Goal: Task Accomplishment & Management: Use online tool/utility

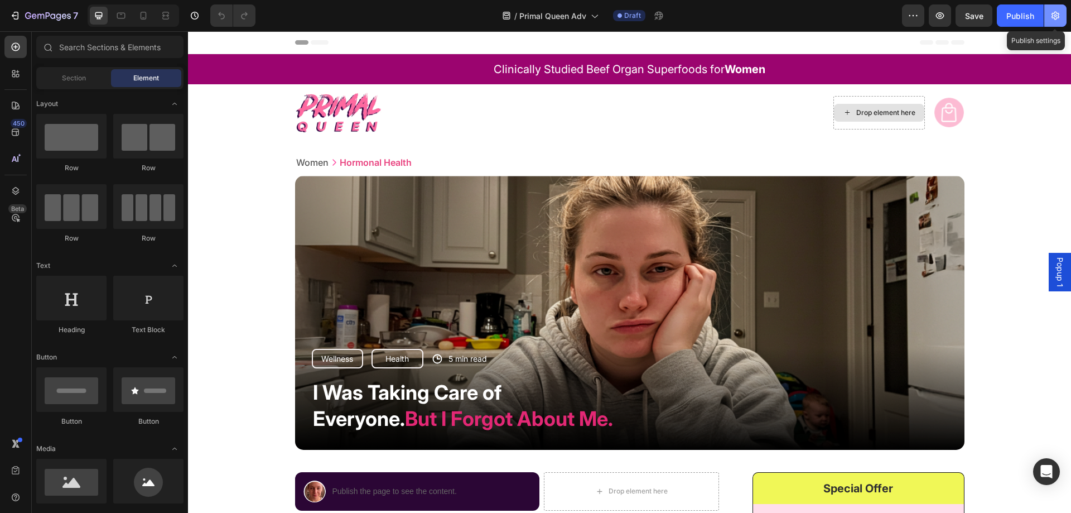
click at [1057, 13] on icon "button" at bounding box center [1056, 16] width 8 height 8
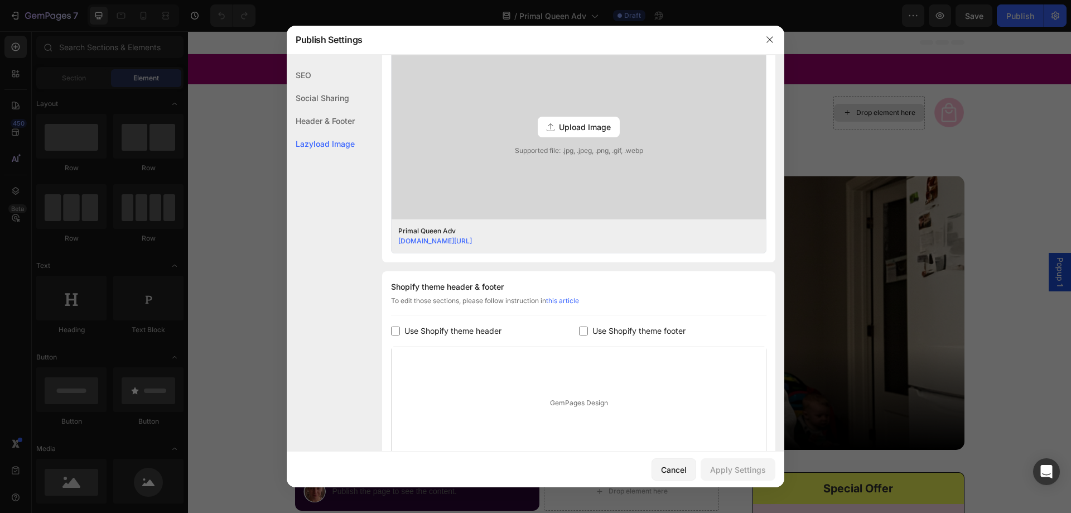
scroll to position [417, 0]
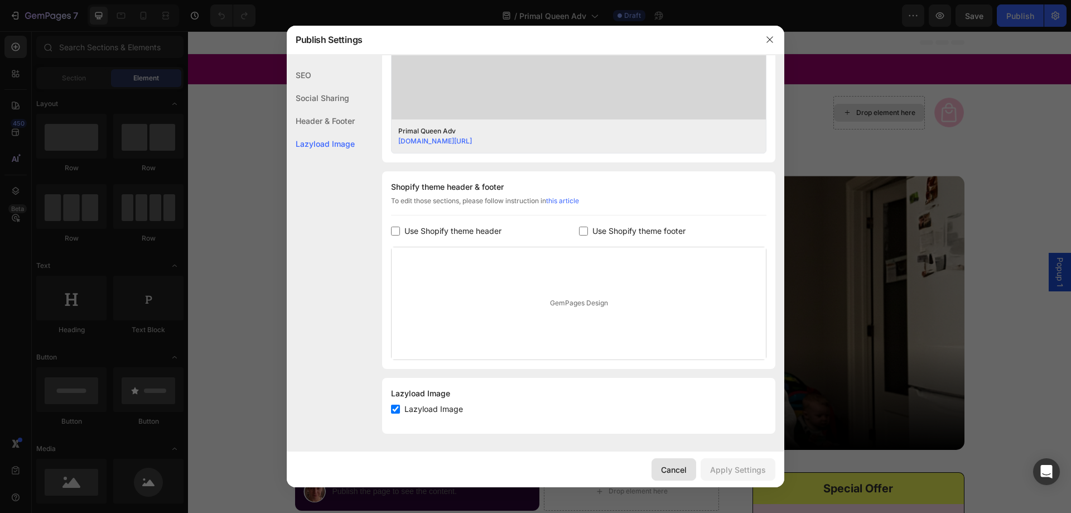
click at [673, 467] on div "Cancel" at bounding box center [674, 470] width 26 height 12
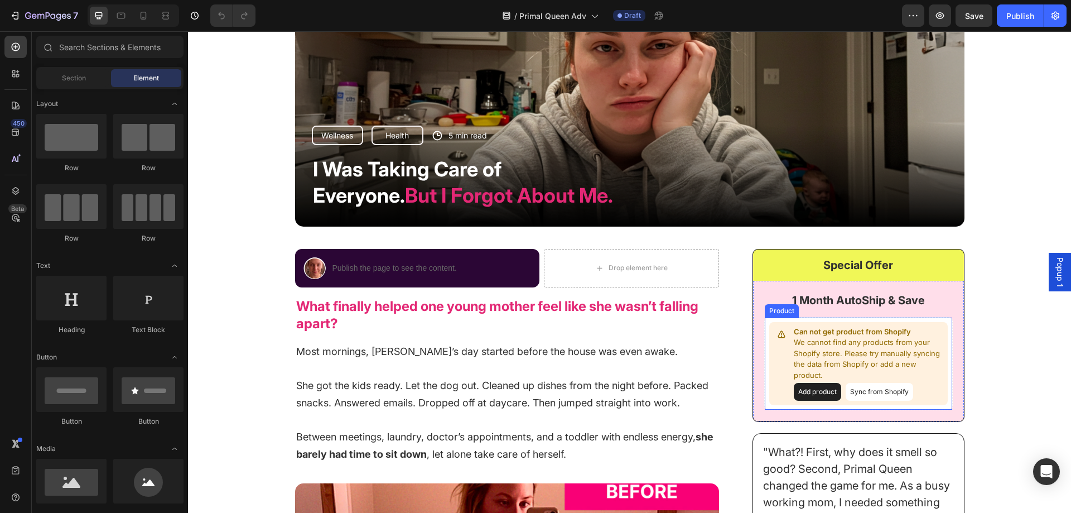
scroll to position [279, 0]
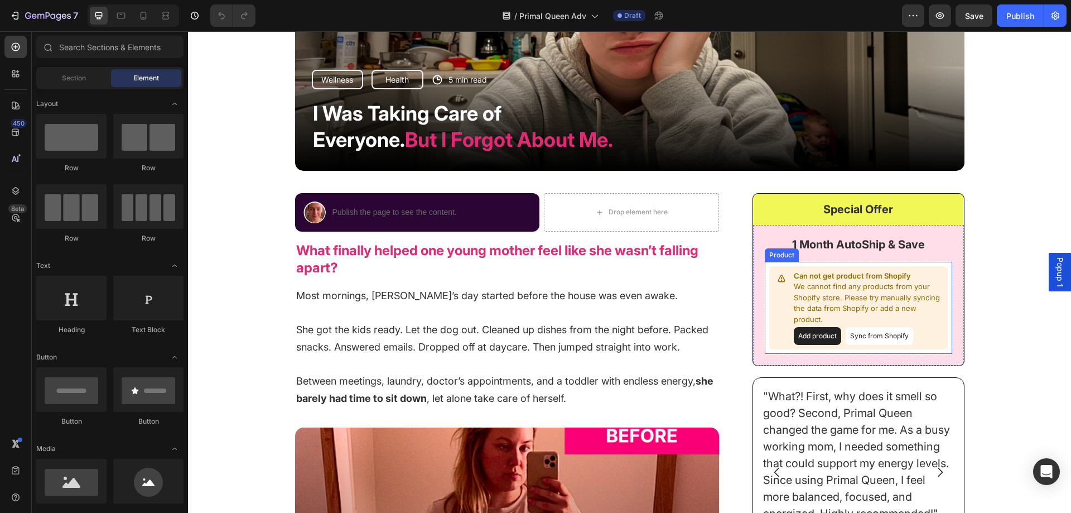
click at [782, 290] on div "Can not get product from Shopify We cannot find any products from your Shopify …" at bounding box center [859, 308] width 179 height 84
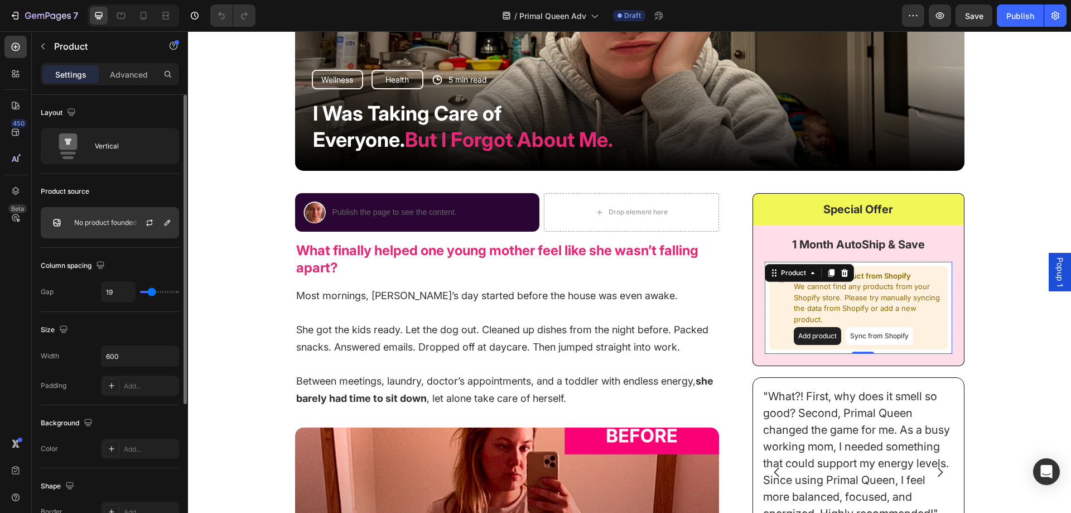
click at [118, 220] on p "No product founded" at bounding box center [105, 223] width 62 height 8
click at [146, 218] on icon "button" at bounding box center [149, 222] width 9 height 9
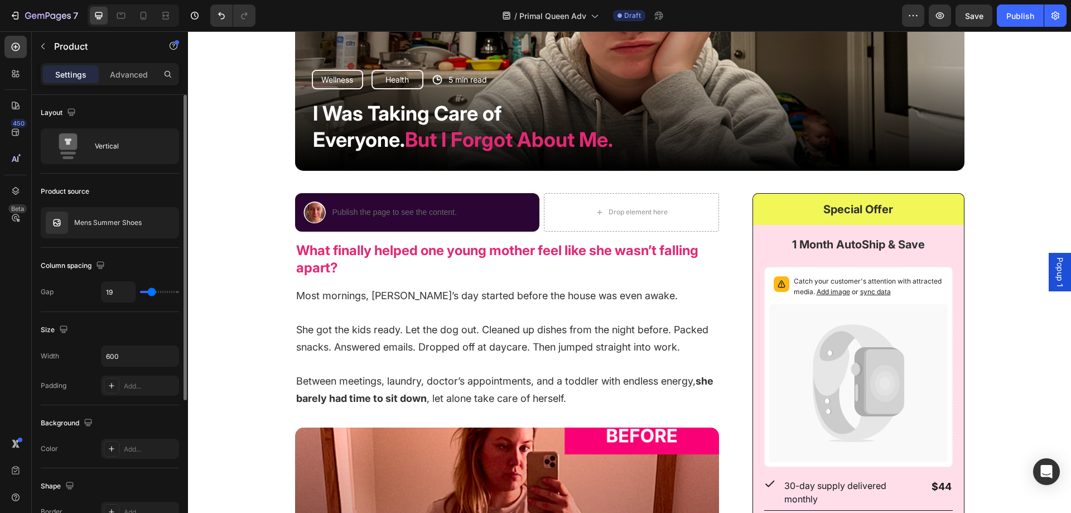
click at [116, 225] on p "Mens Summer Shoes" at bounding box center [108, 223] width 68 height 8
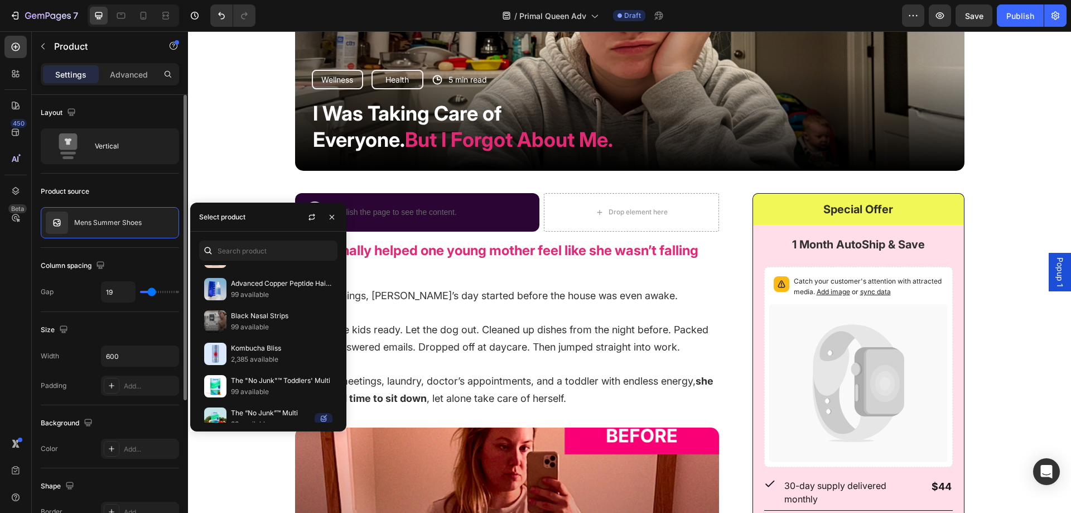
scroll to position [1040, 0]
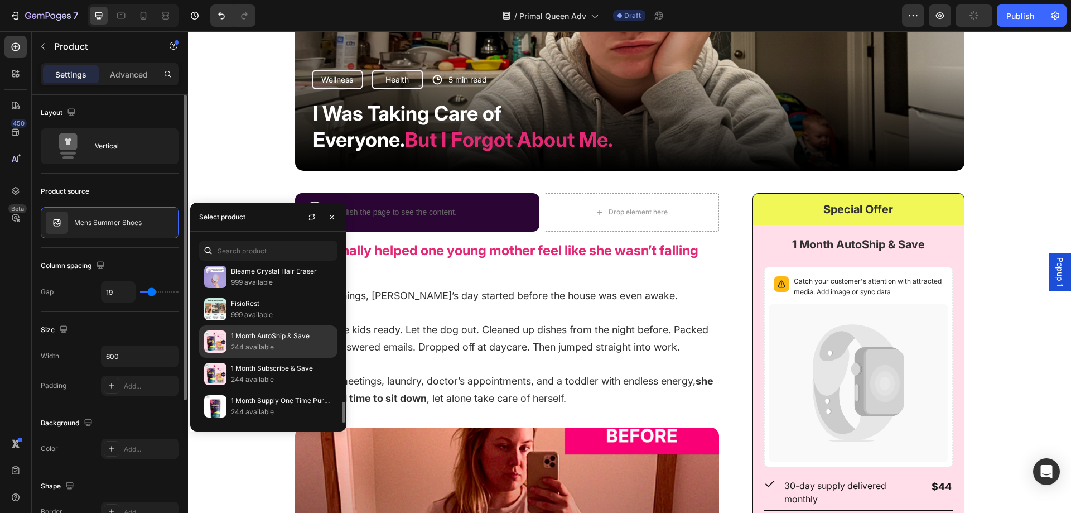
click at [295, 337] on p "1 Month AutoShip & Save" at bounding box center [282, 335] width 102 height 11
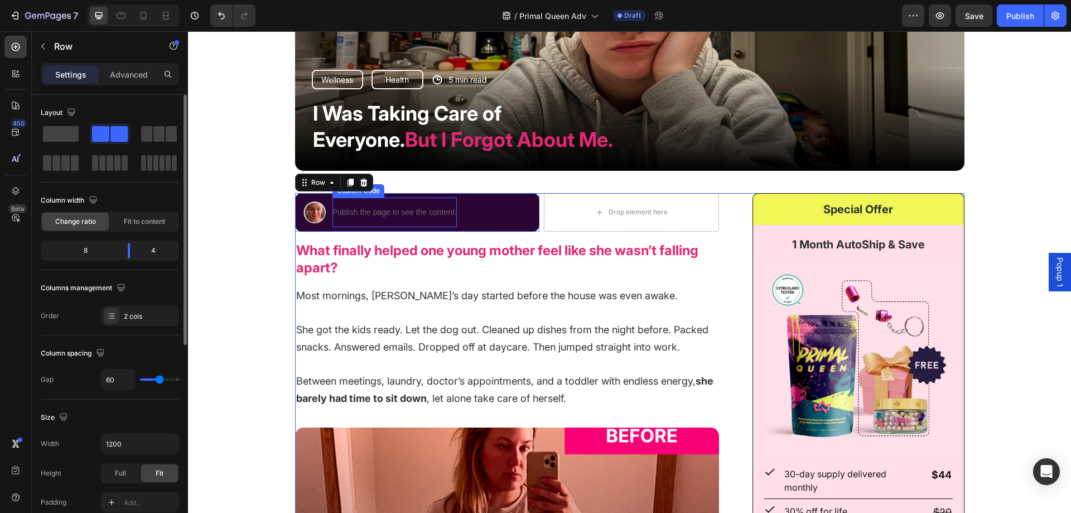
click at [434, 213] on p "Publish the page to see the content." at bounding box center [395, 212] width 124 height 12
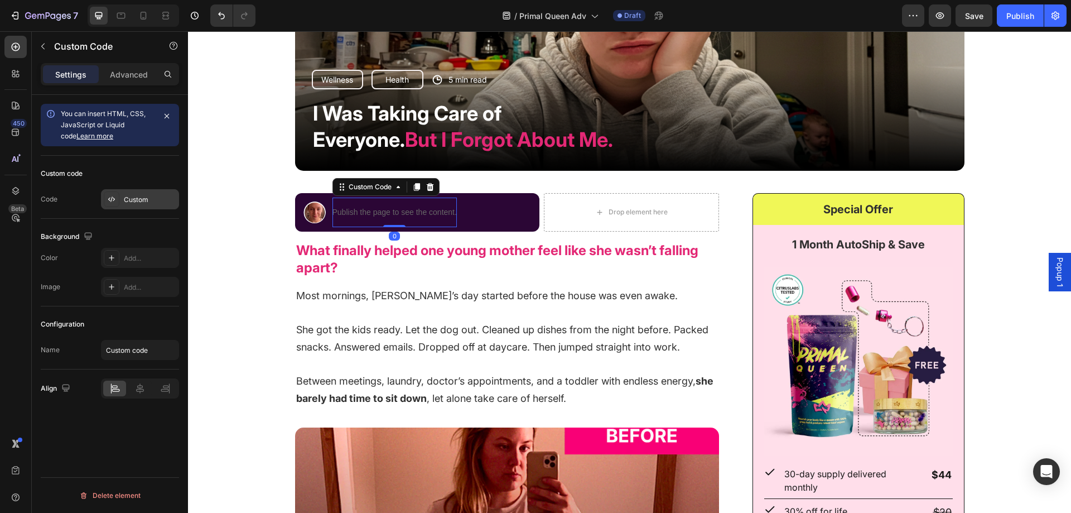
click at [140, 198] on div "Custom" at bounding box center [150, 200] width 52 height 10
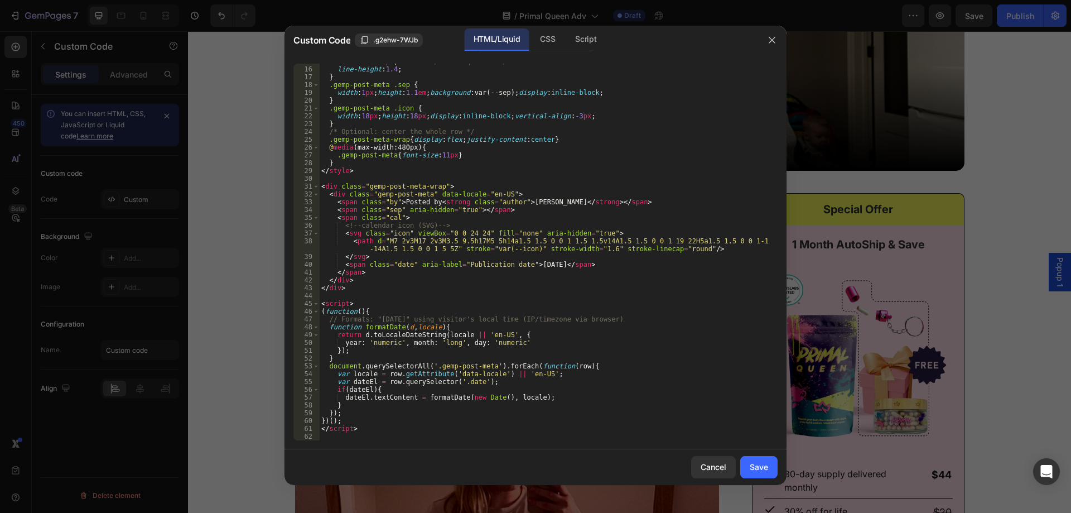
scroll to position [116, 0]
click at [721, 463] on div "Cancel" at bounding box center [714, 467] width 26 height 12
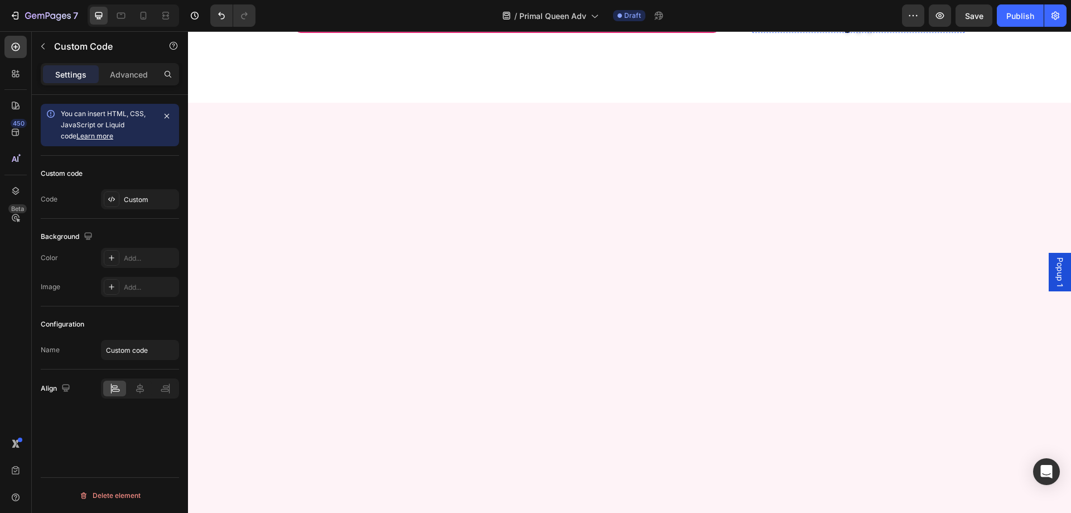
scroll to position [2474, 0]
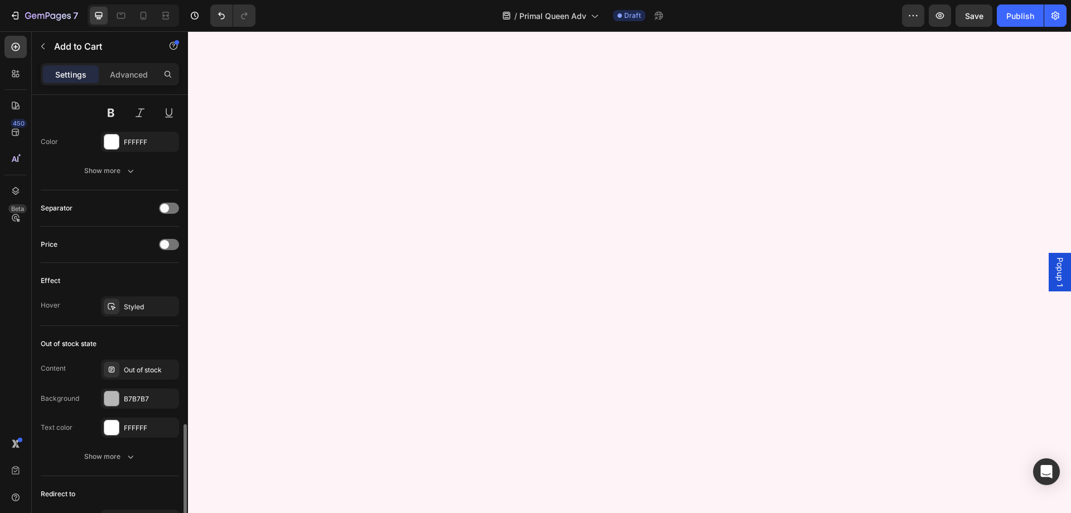
scroll to position [834, 0]
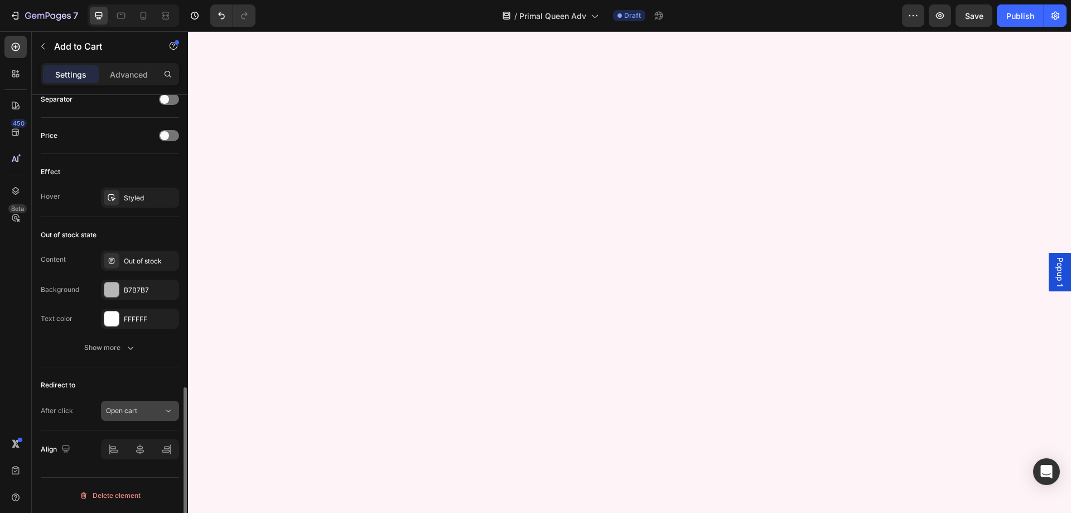
click at [158, 420] on button "Open cart" at bounding box center [140, 411] width 78 height 20
click at [156, 415] on div "Open cart" at bounding box center [134, 411] width 57 height 10
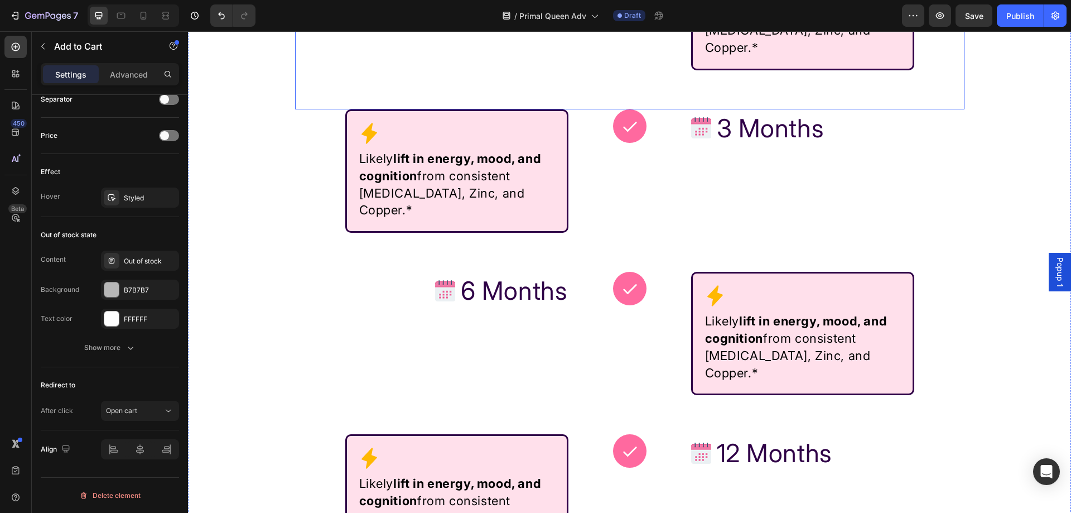
scroll to position [5833, 0]
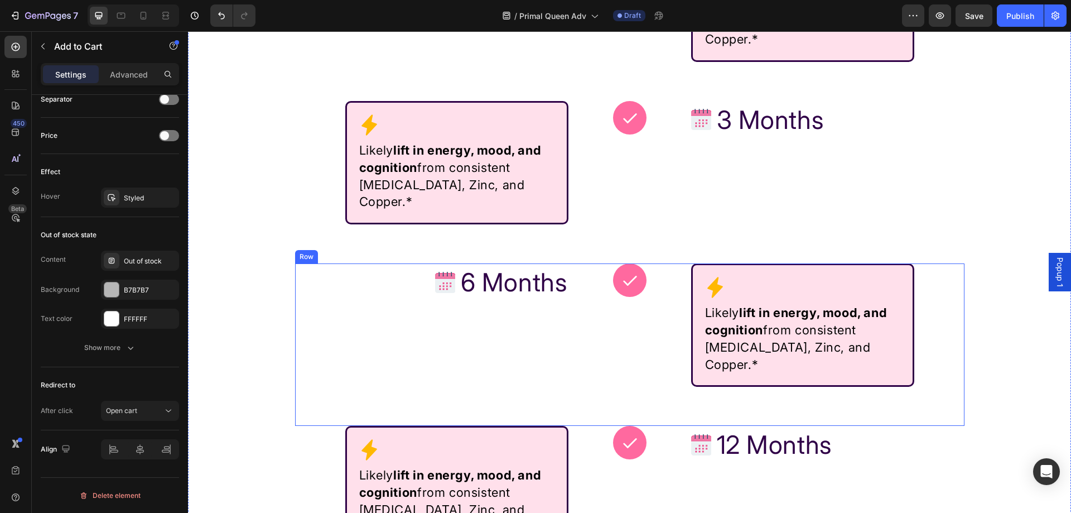
click at [333, 263] on div "Image 6 Months Text Block Row Icon Likely lift in energy, mood, and cognition f…" at bounding box center [630, 344] width 670 height 162
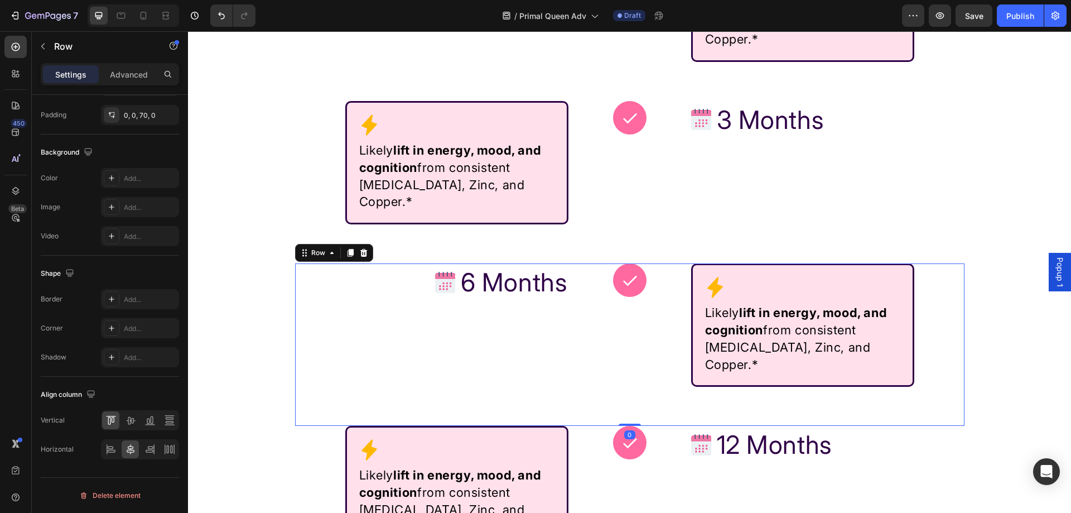
scroll to position [0, 0]
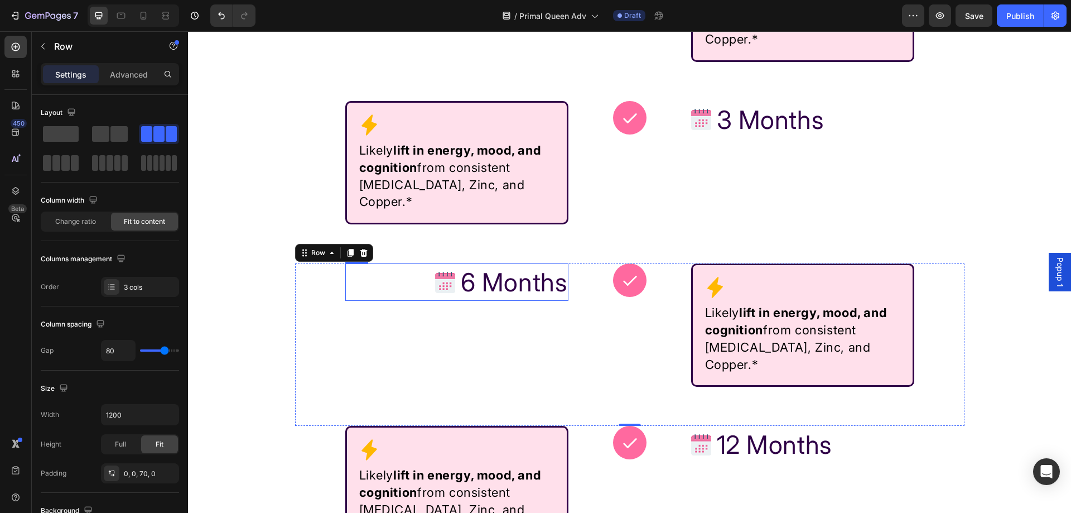
click at [412, 263] on div "Image 6 Months Text Block Row" at bounding box center [456, 281] width 223 height 37
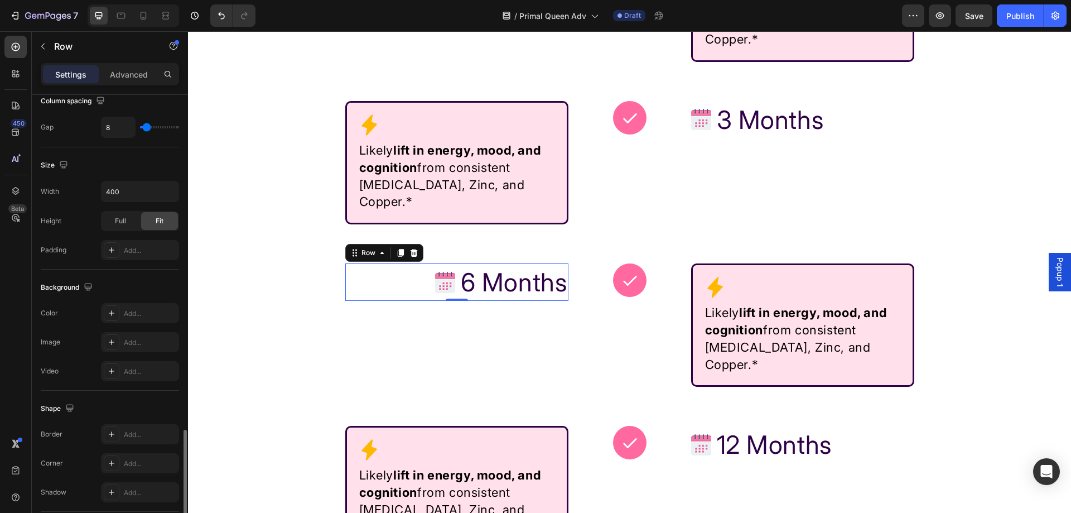
scroll to position [358, 0]
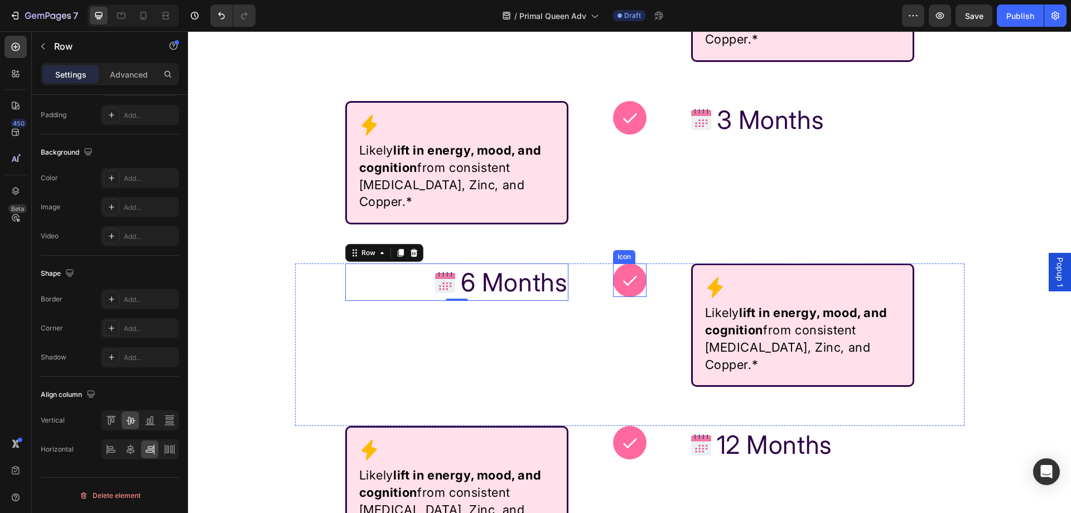
click at [614, 263] on div at bounding box center [629, 279] width 33 height 33
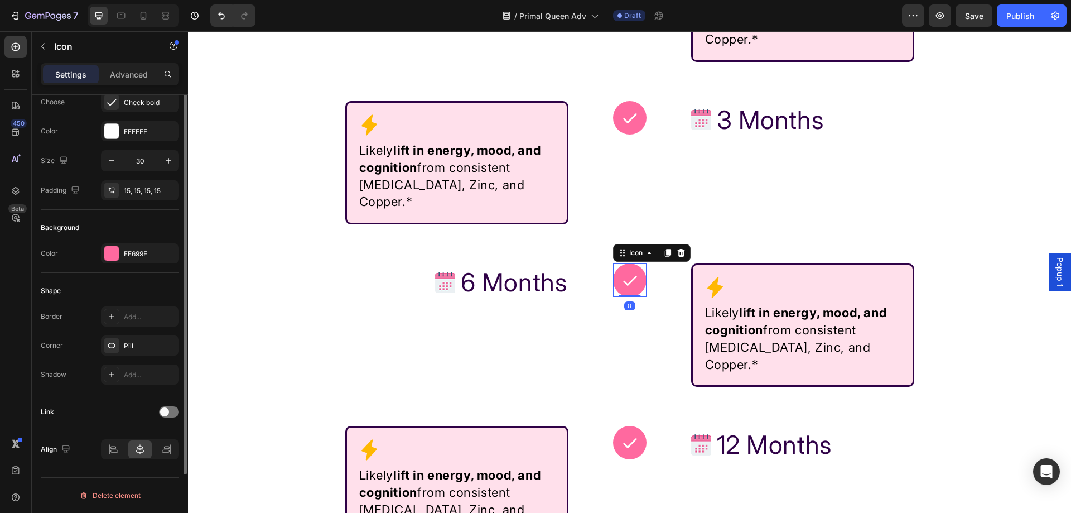
scroll to position [0, 0]
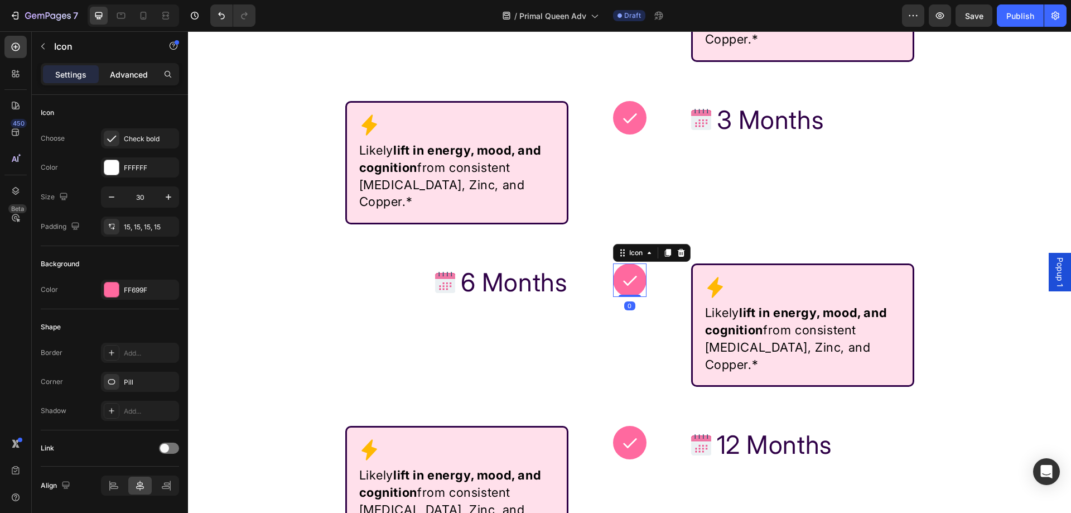
click at [133, 80] on p "Advanced" at bounding box center [129, 75] width 38 height 12
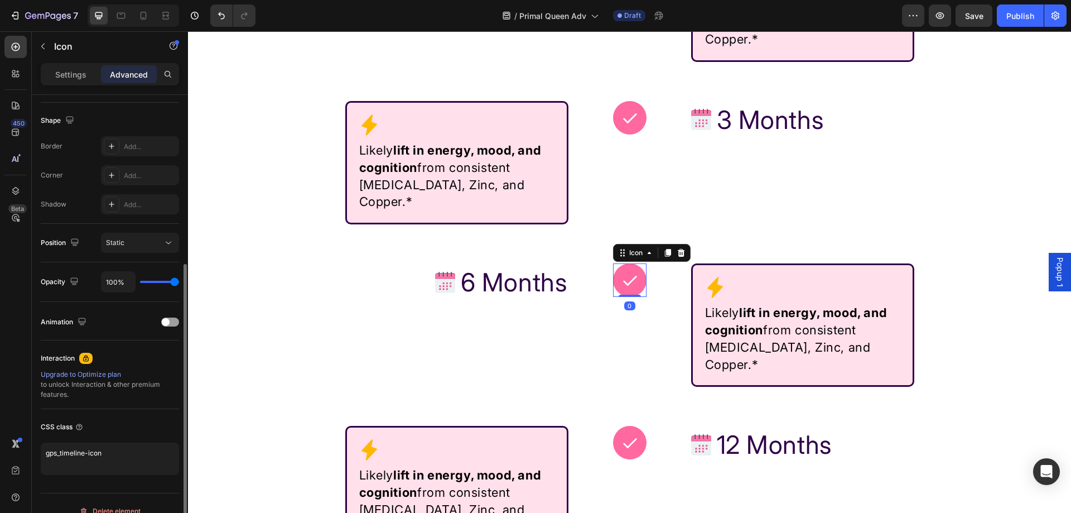
scroll to position [295, 0]
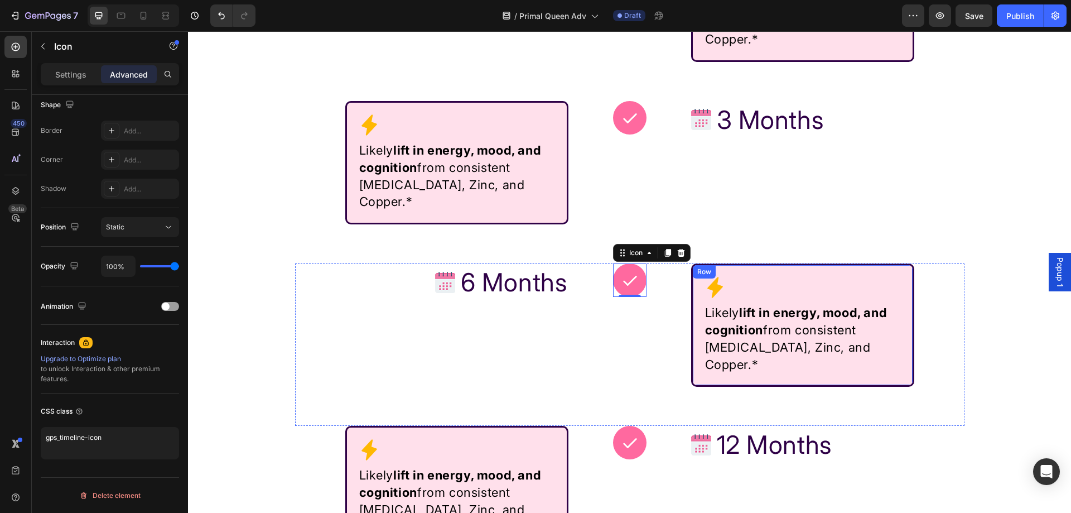
click at [724, 263] on div "Icon Likely lift in energy, mood, and cognition from consistent [MEDICAL_DATA],…" at bounding box center [802, 324] width 223 height 123
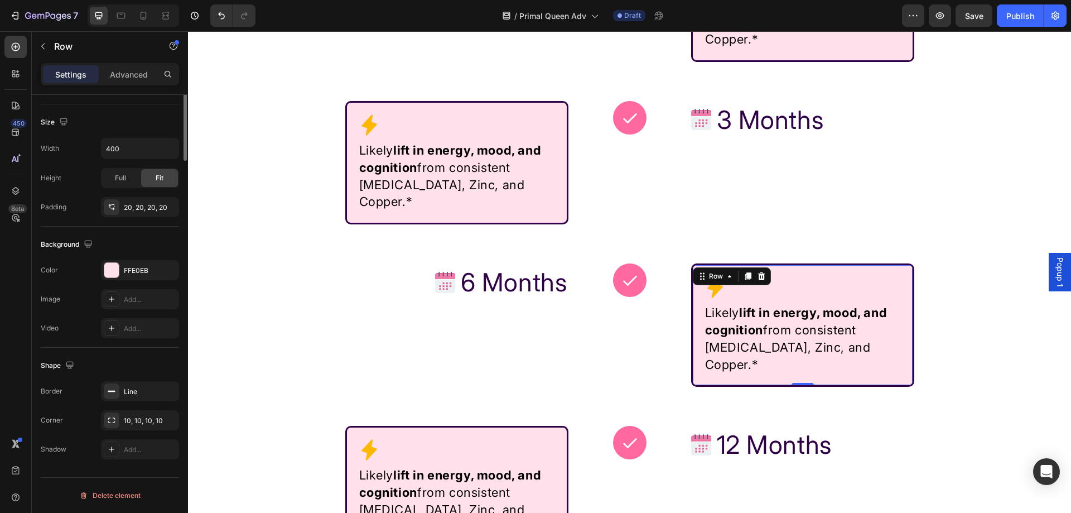
scroll to position [0, 0]
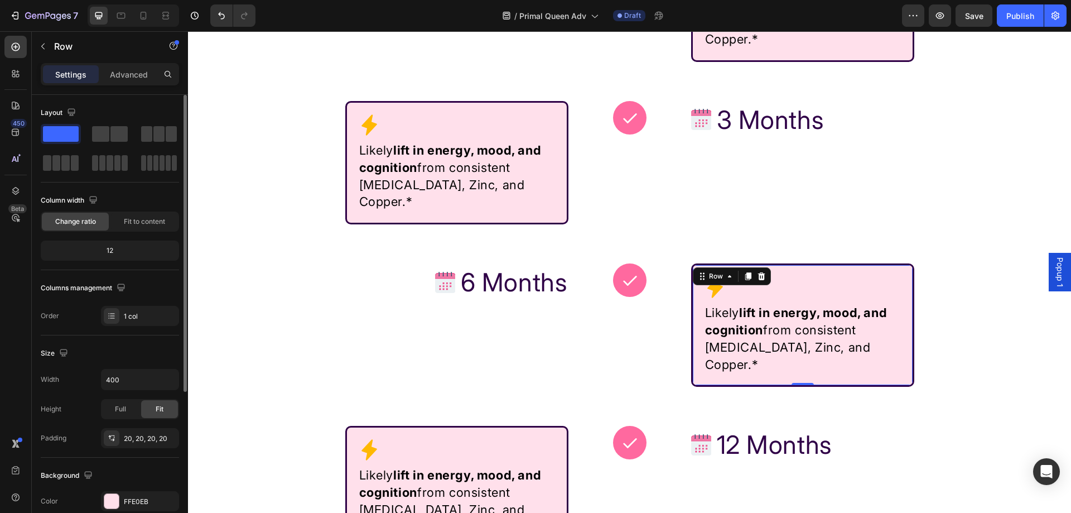
click at [133, 74] on p "Advanced" at bounding box center [129, 75] width 38 height 12
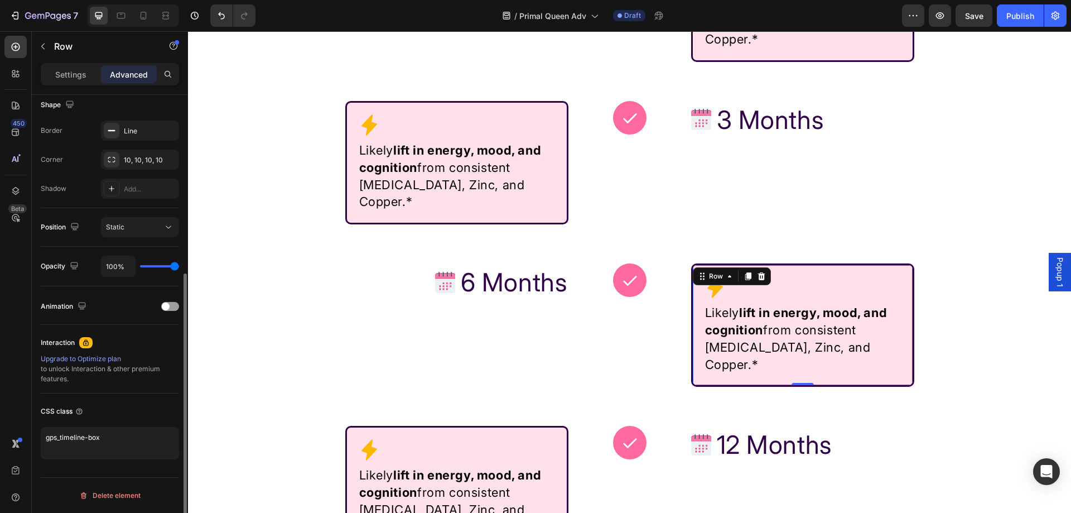
scroll to position [295, 0]
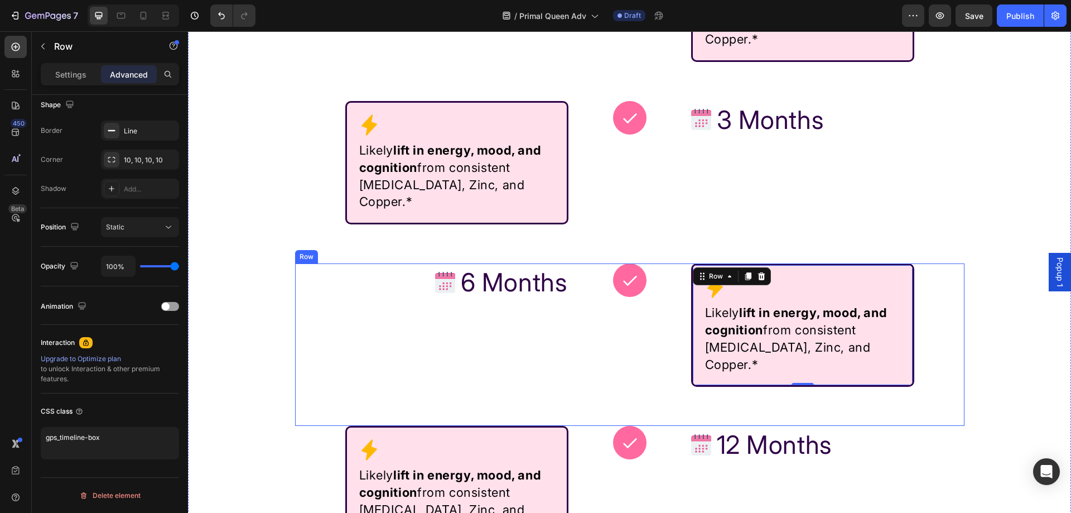
click at [544, 267] on div "Image 6 Months Text Block Row" at bounding box center [456, 324] width 223 height 123
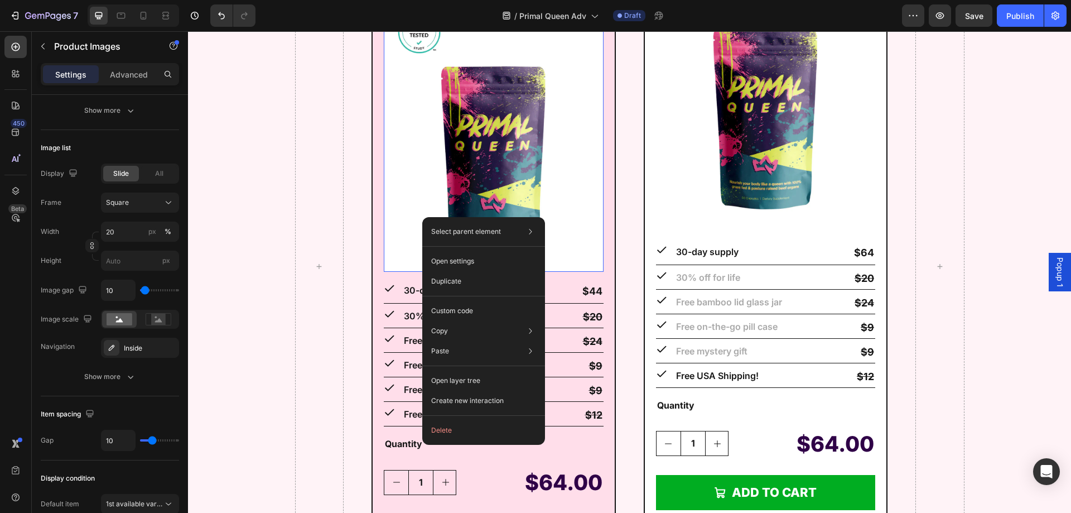
scroll to position [0, 0]
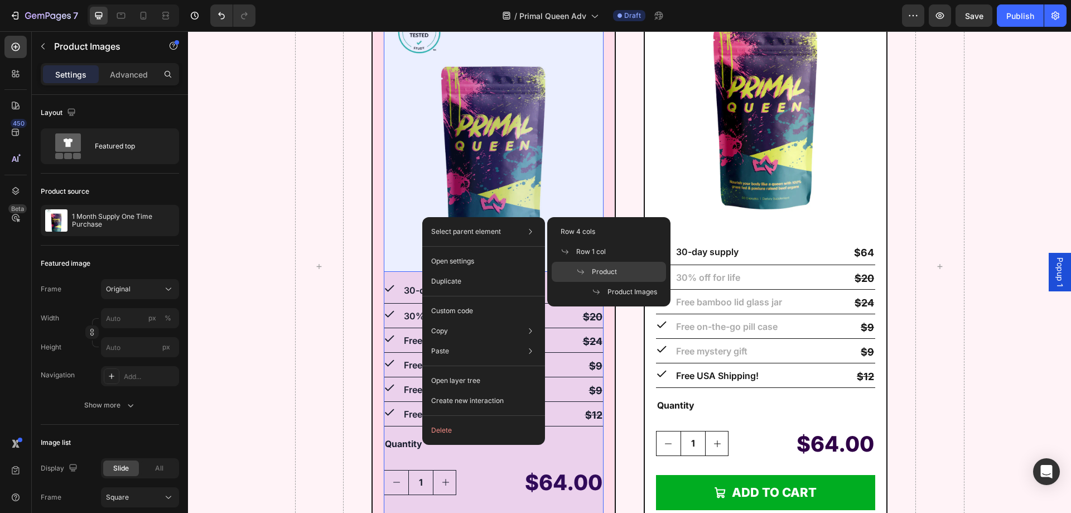
click at [613, 282] on div "Product" at bounding box center [609, 292] width 114 height 20
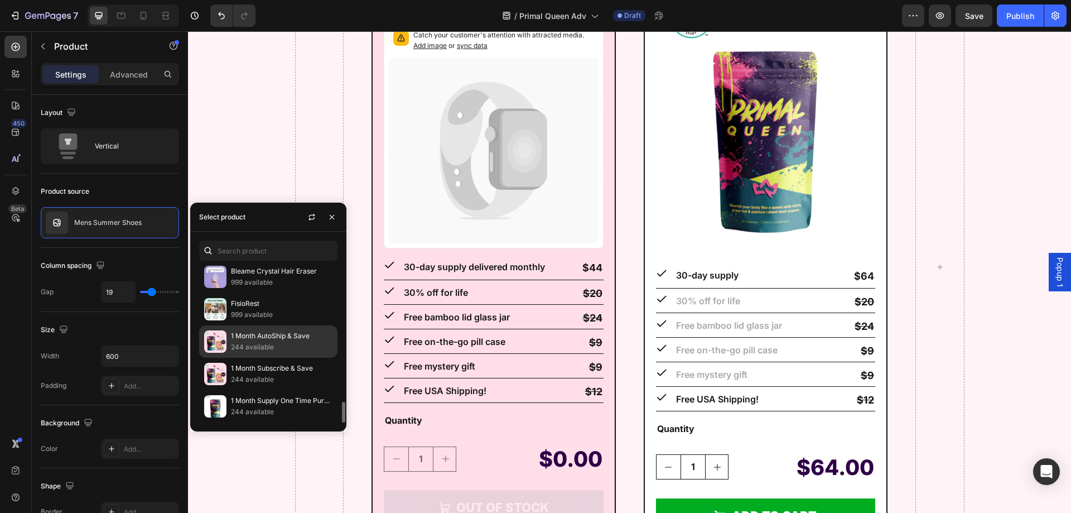
scroll to position [1040, 0]
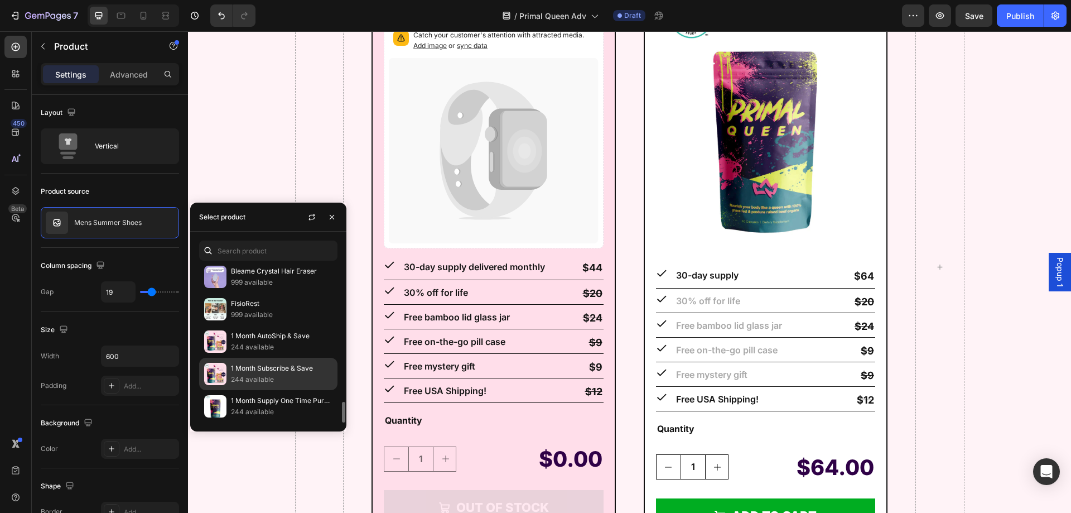
click at [276, 367] on p "1 Month Subscribe & Save" at bounding box center [282, 368] width 102 height 11
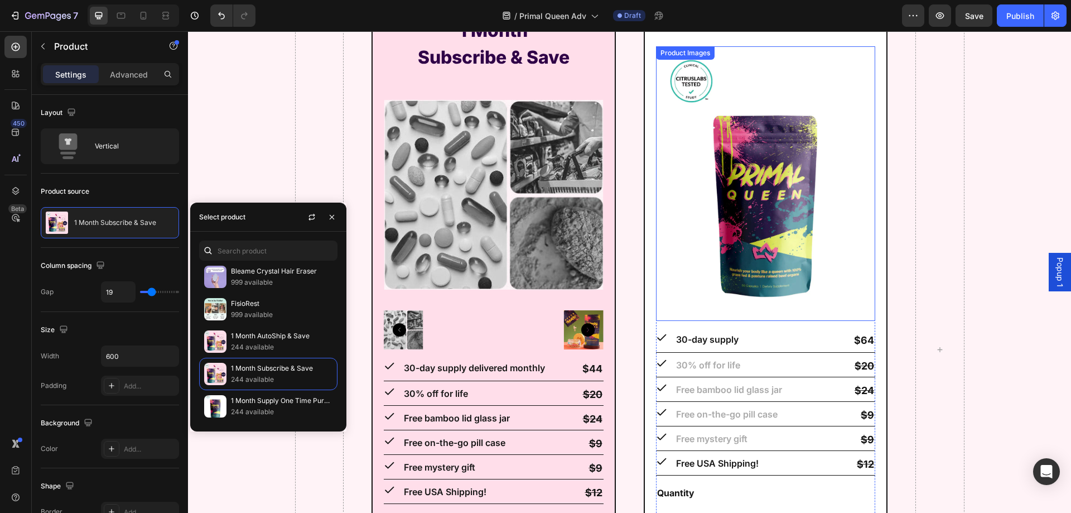
scroll to position [11390, 0]
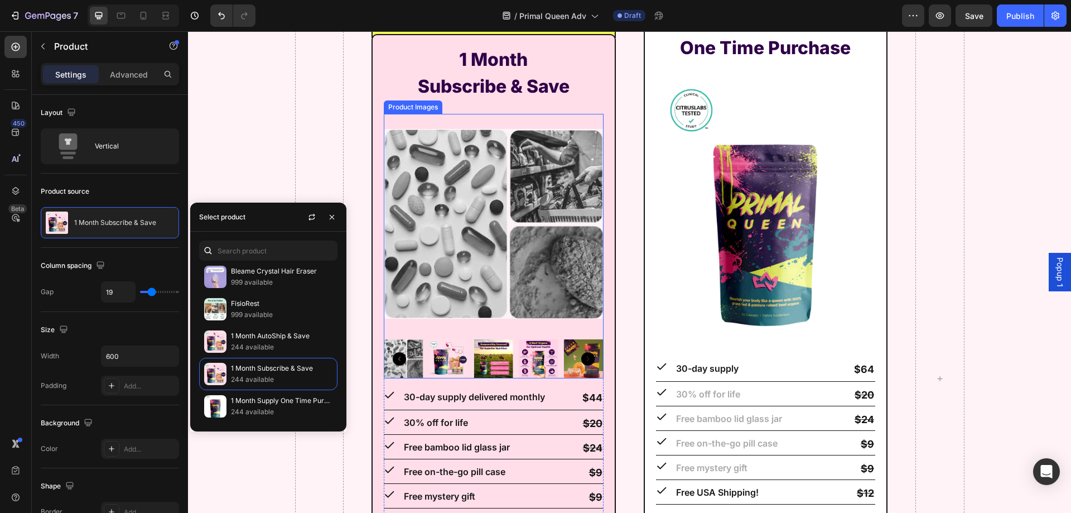
click at [393, 359] on icon "Carousel Back Arrow" at bounding box center [399, 358] width 13 height 13
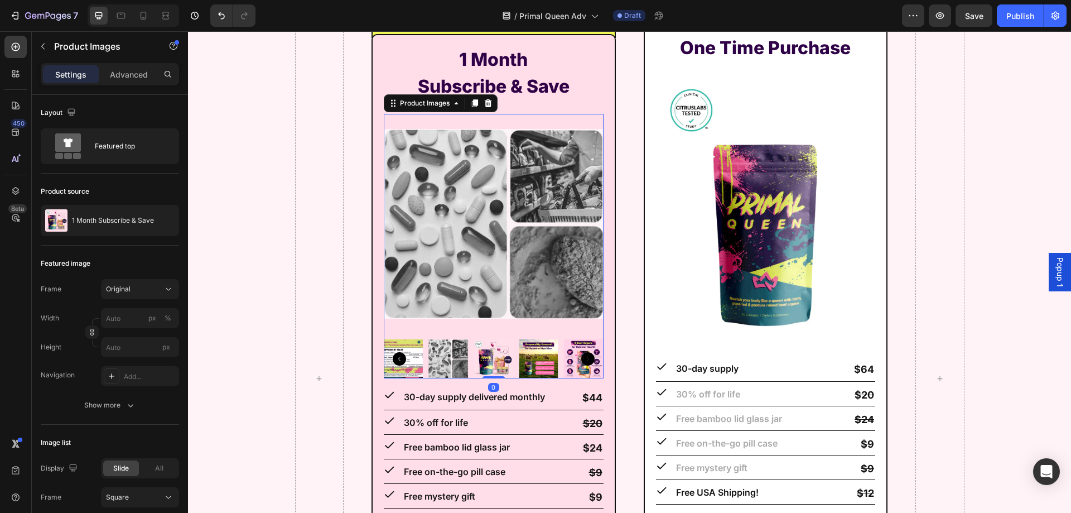
click at [491, 357] on img at bounding box center [494, 359] width 40 height 40
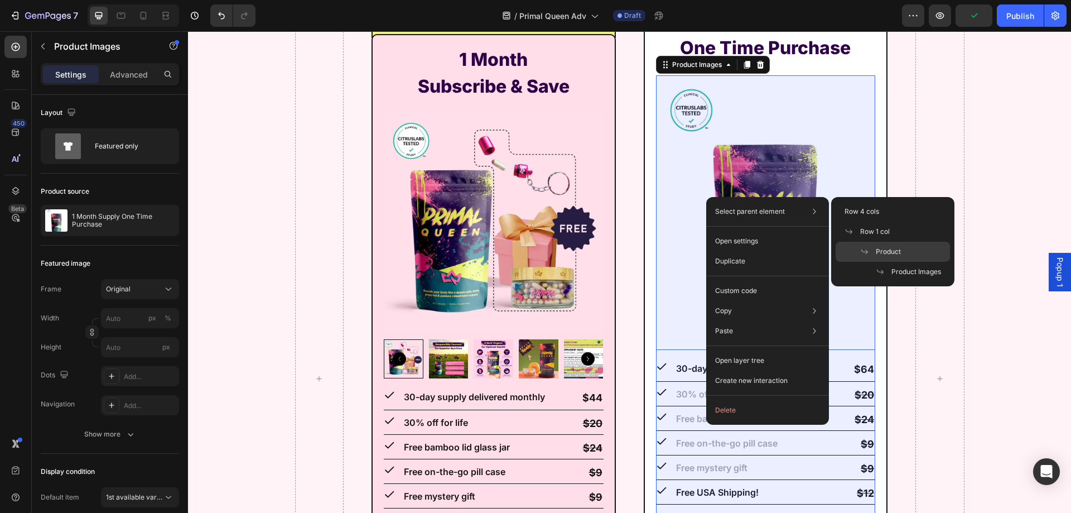
click at [917, 262] on div "Product" at bounding box center [893, 272] width 114 height 20
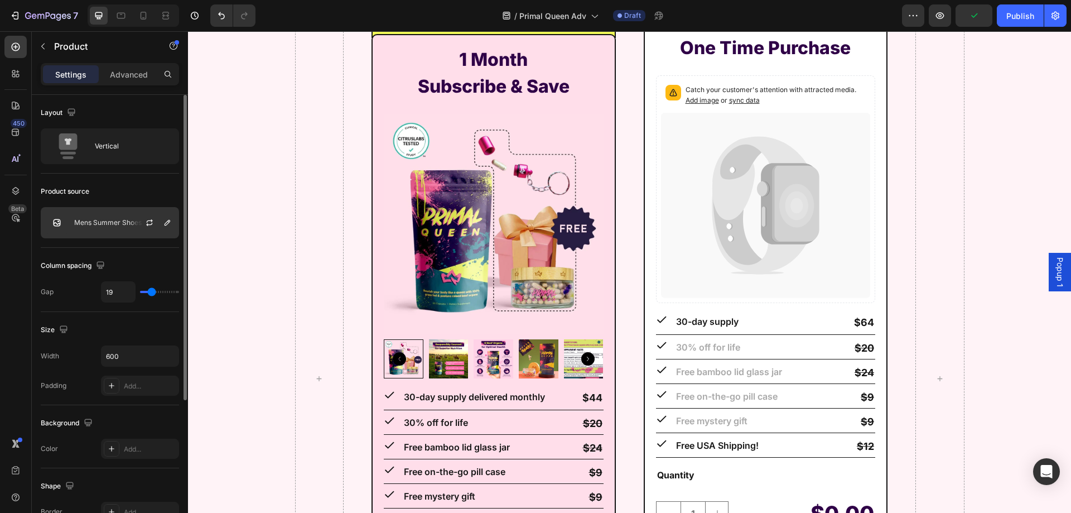
click at [102, 222] on p "Mens Summer Shoes" at bounding box center [108, 223] width 68 height 8
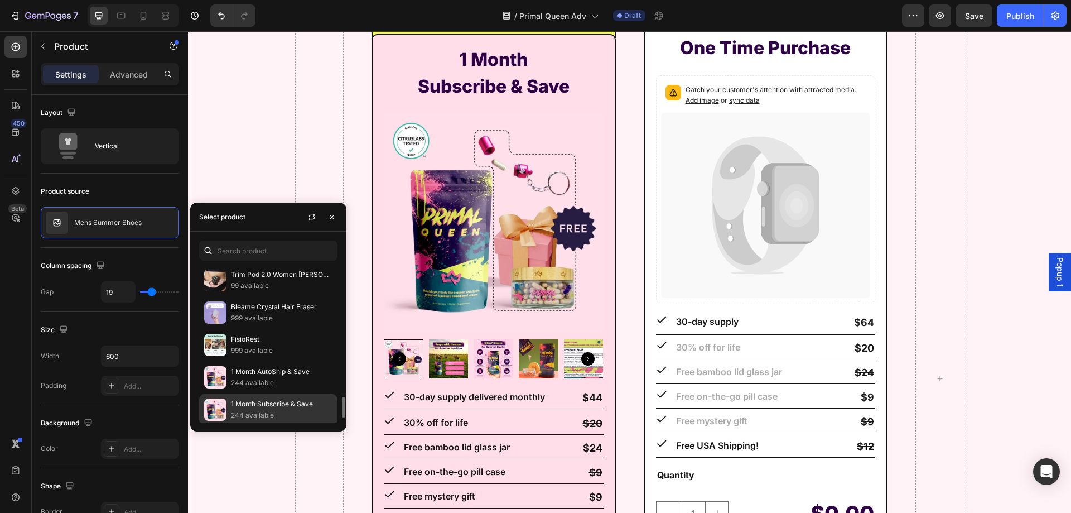
scroll to position [1040, 0]
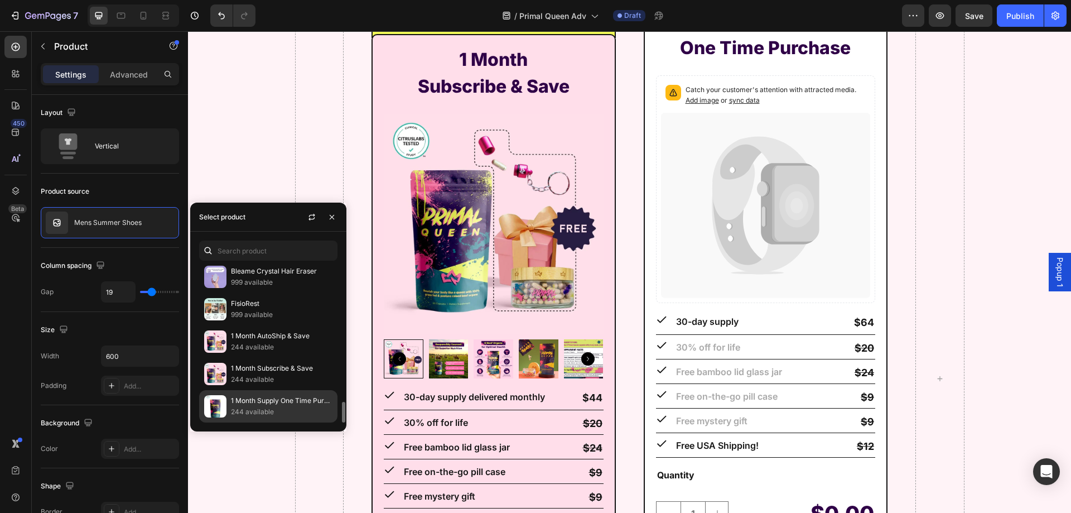
click at [295, 399] on p "1 Month Supply One Time Purchase" at bounding box center [282, 400] width 102 height 11
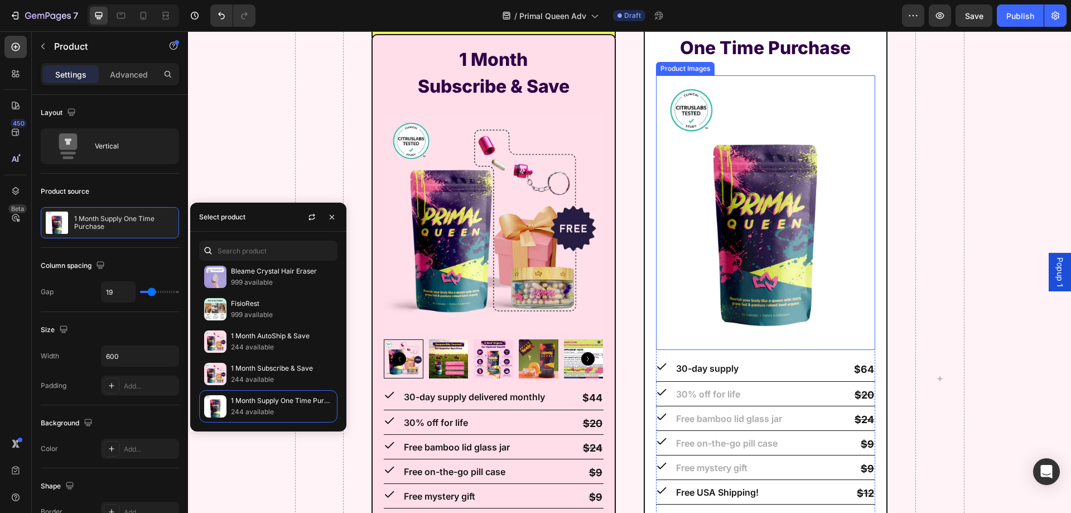
scroll to position [11278, 0]
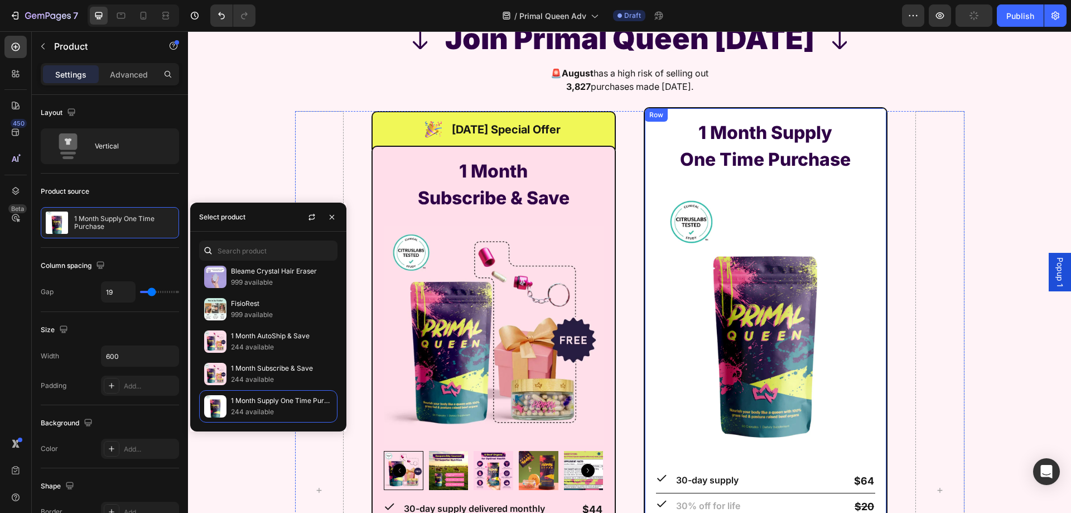
click at [647, 119] on div "Row" at bounding box center [656, 115] width 18 height 10
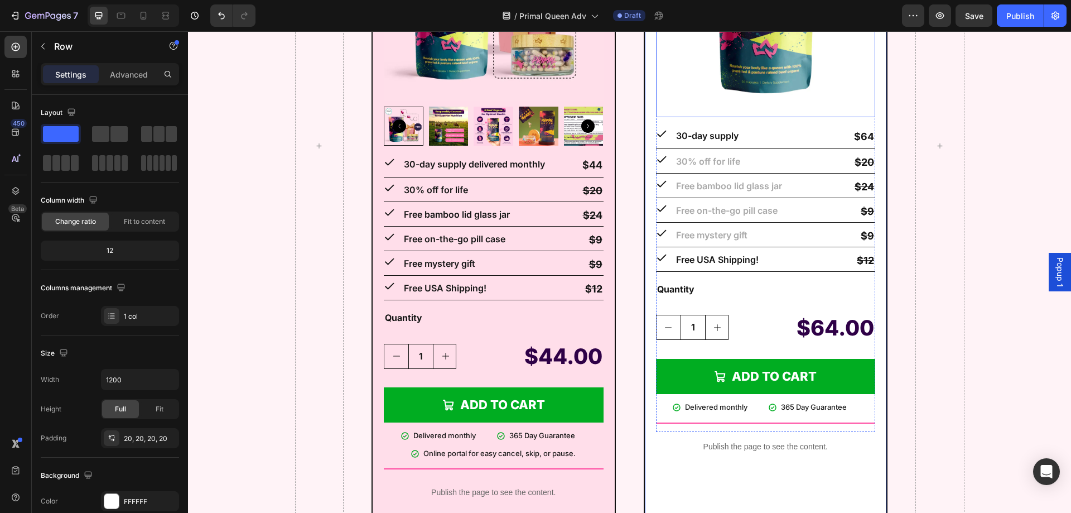
scroll to position [11836, 0]
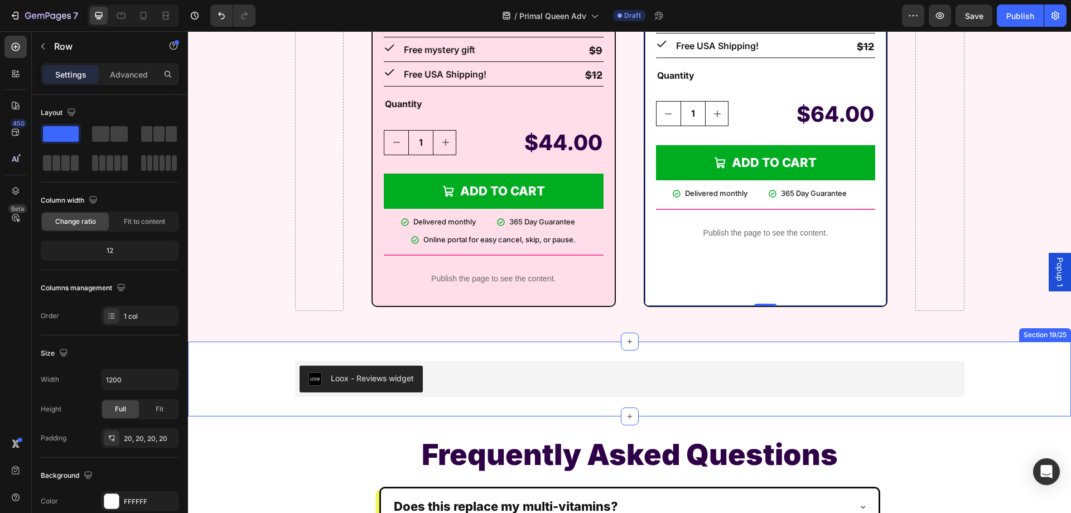
click at [243, 364] on div "Loox - Reviews widget Loox Row" at bounding box center [629, 379] width 867 height 36
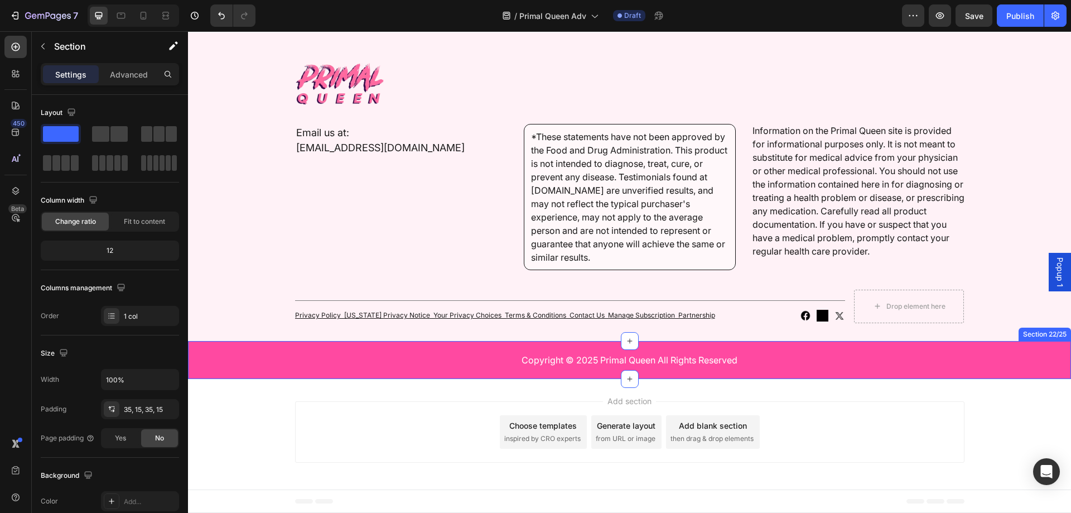
scroll to position [12929, 0]
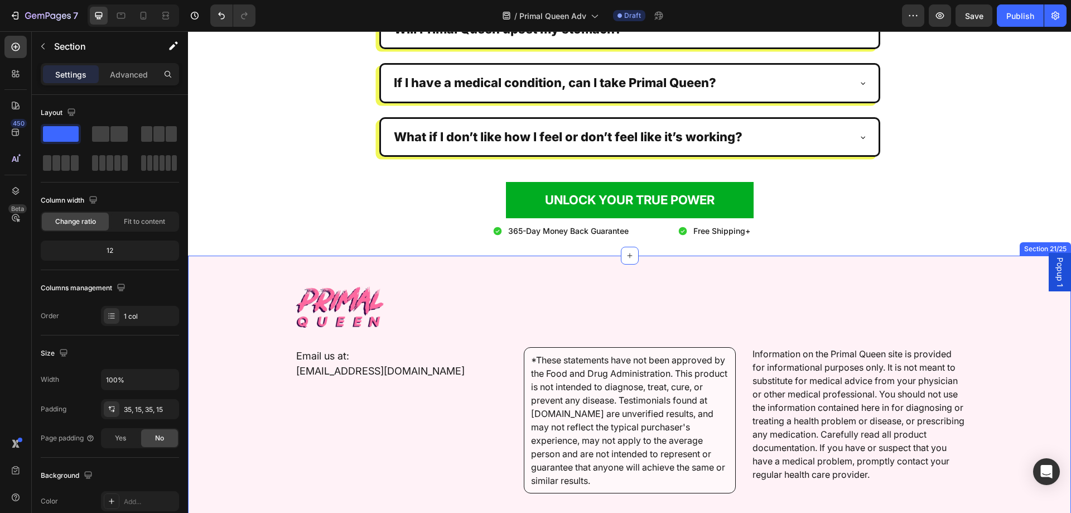
click at [248, 326] on div "Image Email us at: [EMAIL_ADDRESS][DOMAIN_NAME] Text Block *These statements ha…" at bounding box center [629, 416] width 867 height 260
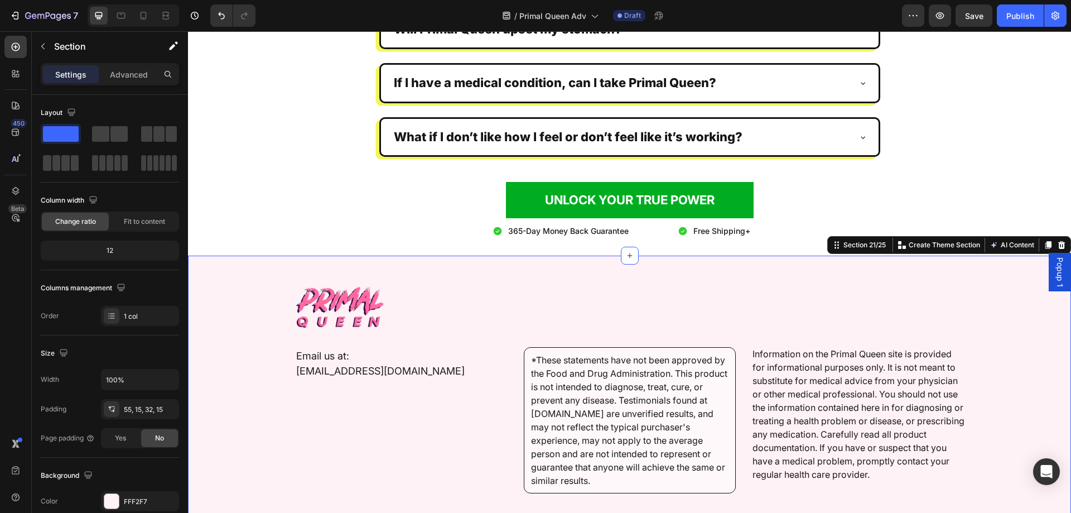
scroll to position [13152, 0]
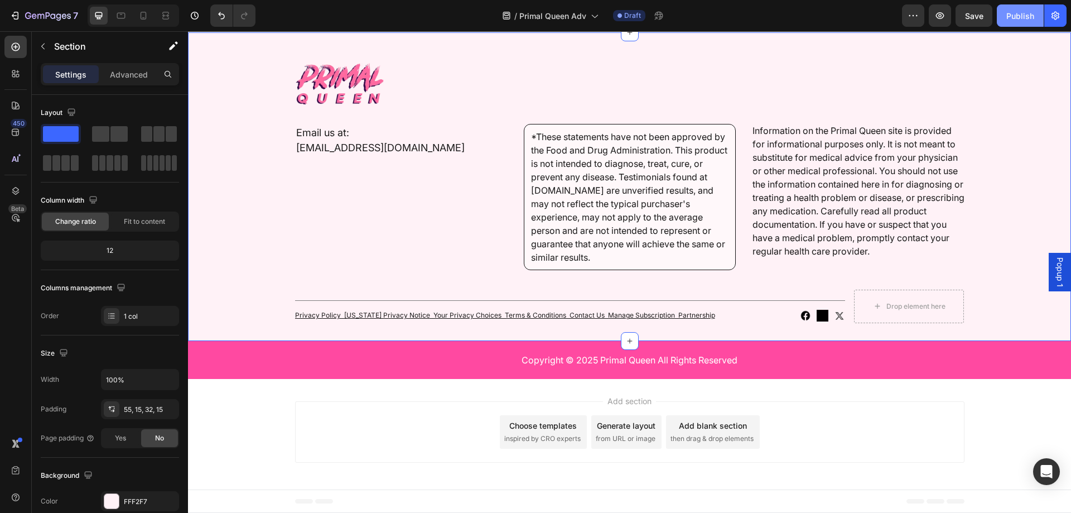
click at [1008, 20] on div "Publish" at bounding box center [1021, 16] width 28 height 12
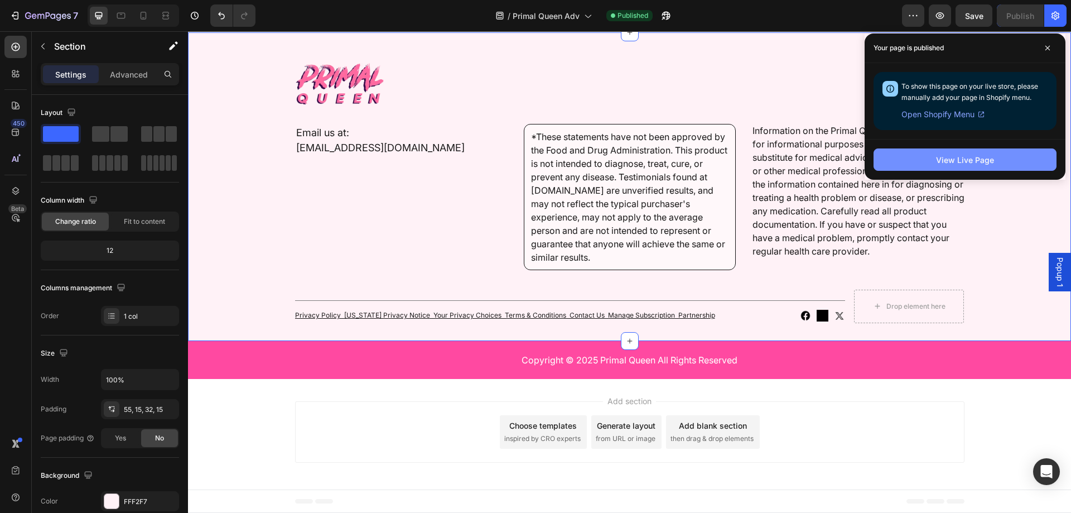
click at [985, 162] on div "View Live Page" at bounding box center [965, 160] width 58 height 12
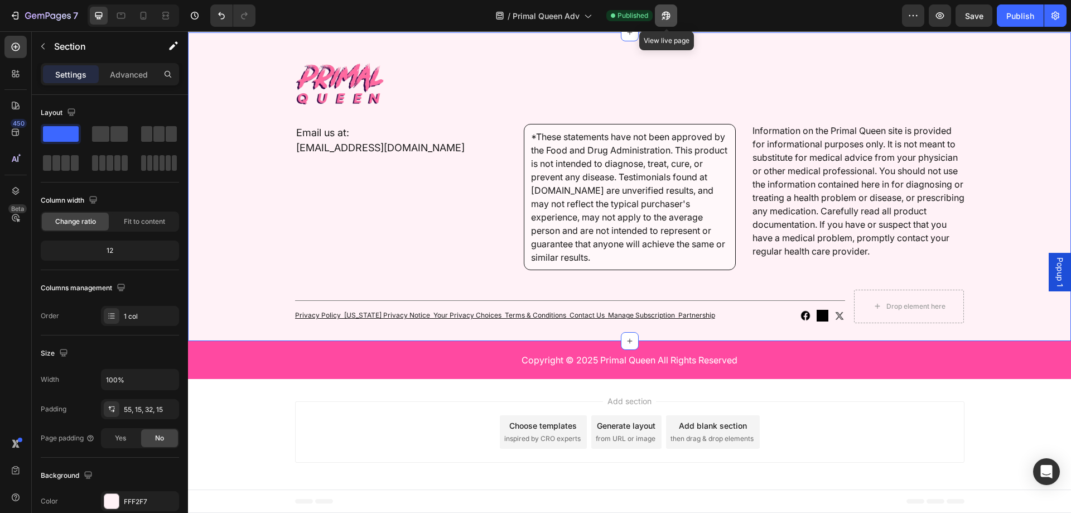
click at [665, 17] on icon "button" at bounding box center [663, 18] width 3 height 3
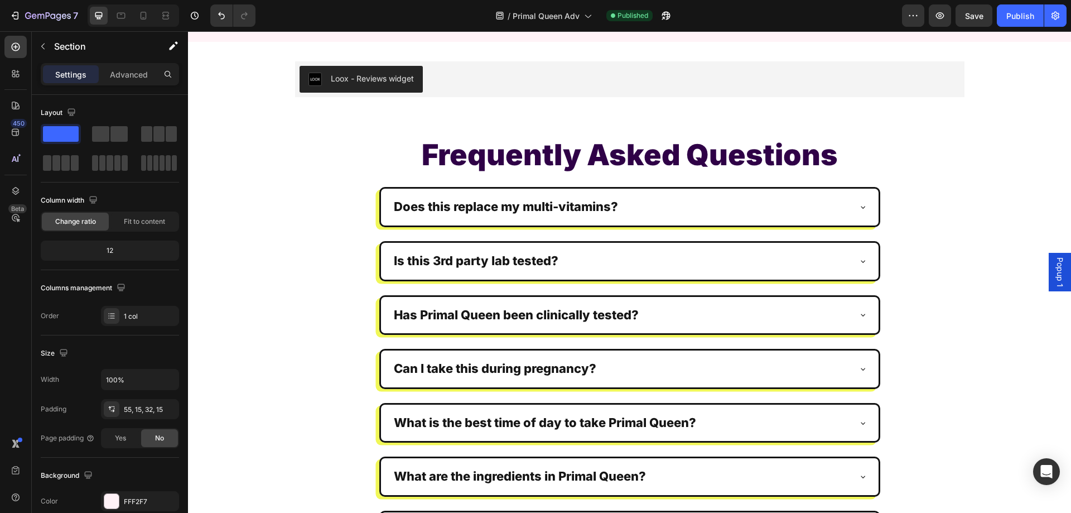
scroll to position [11590, 0]
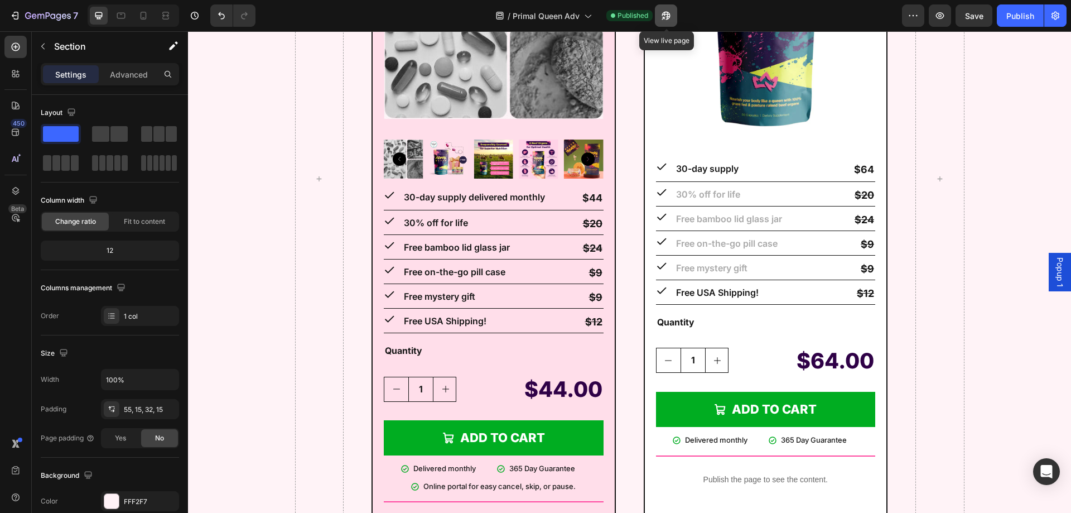
click at [663, 20] on icon "button" at bounding box center [666, 15] width 11 height 11
click at [40, 10] on div "7" at bounding box center [51, 15] width 53 height 13
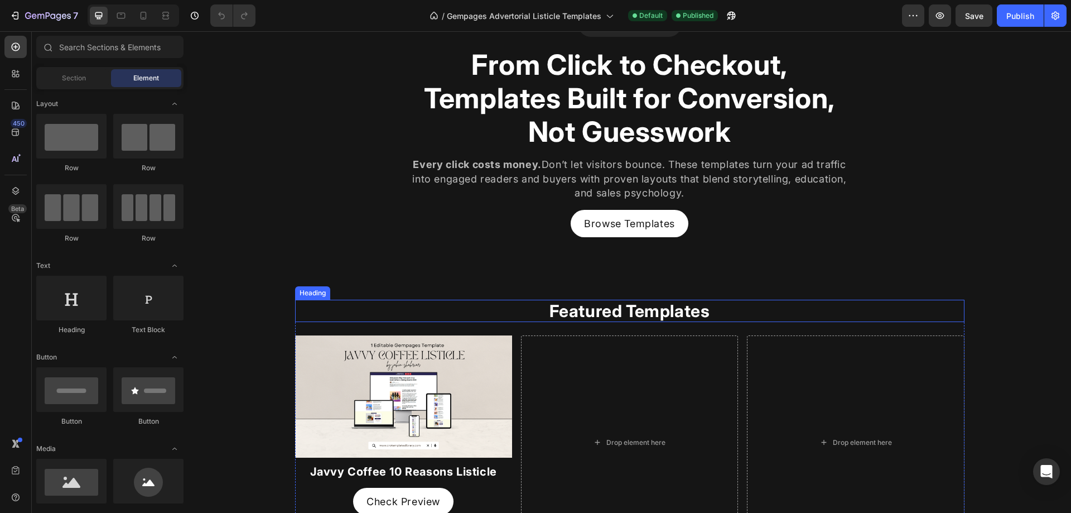
scroll to position [167, 0]
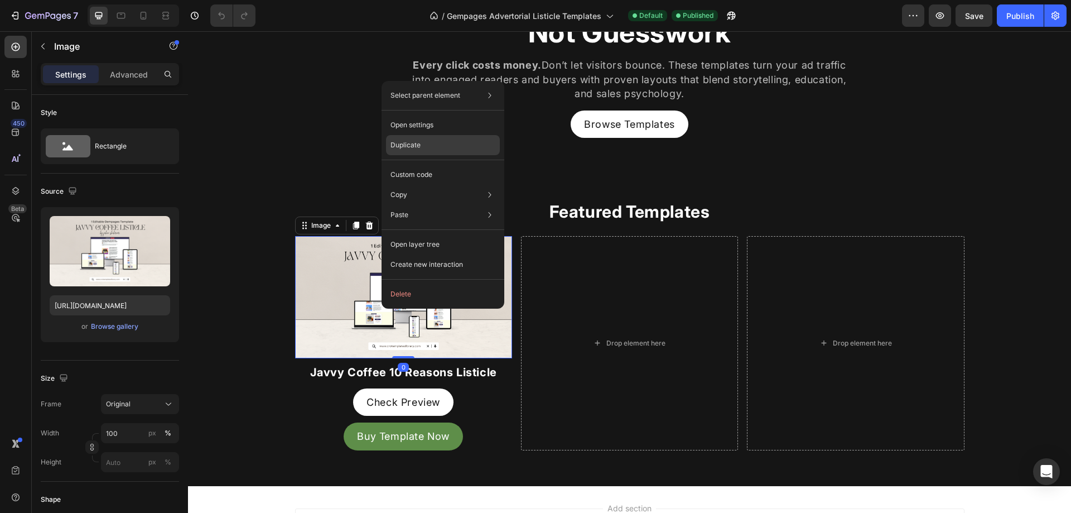
drag, startPoint x: 446, startPoint y: 149, endPoint x: 256, endPoint y: 131, distance: 191.1
click at [446, 165] on div "Duplicate" at bounding box center [443, 175] width 114 height 20
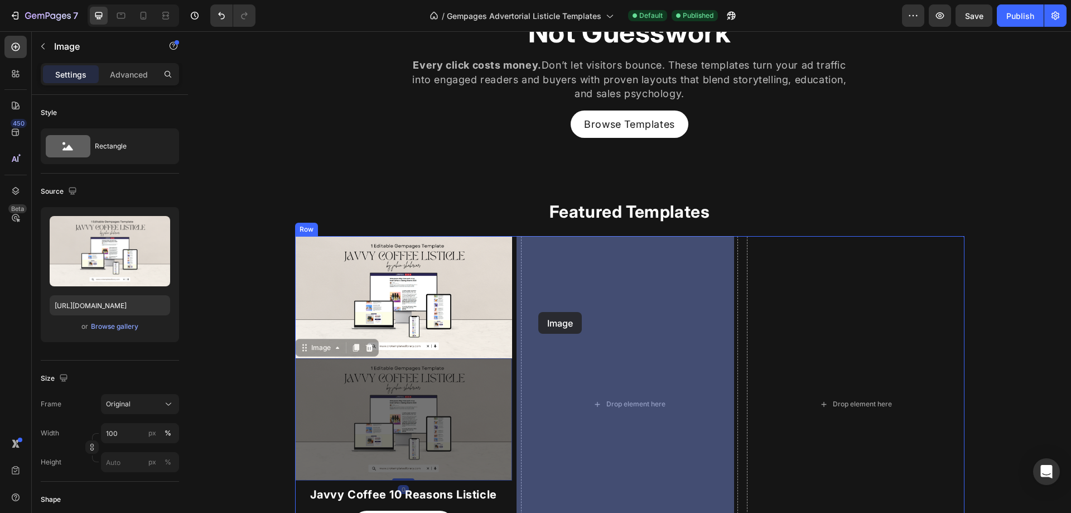
drag, startPoint x: 329, startPoint y: 352, endPoint x: 538, endPoint y: 312, distance: 213.5
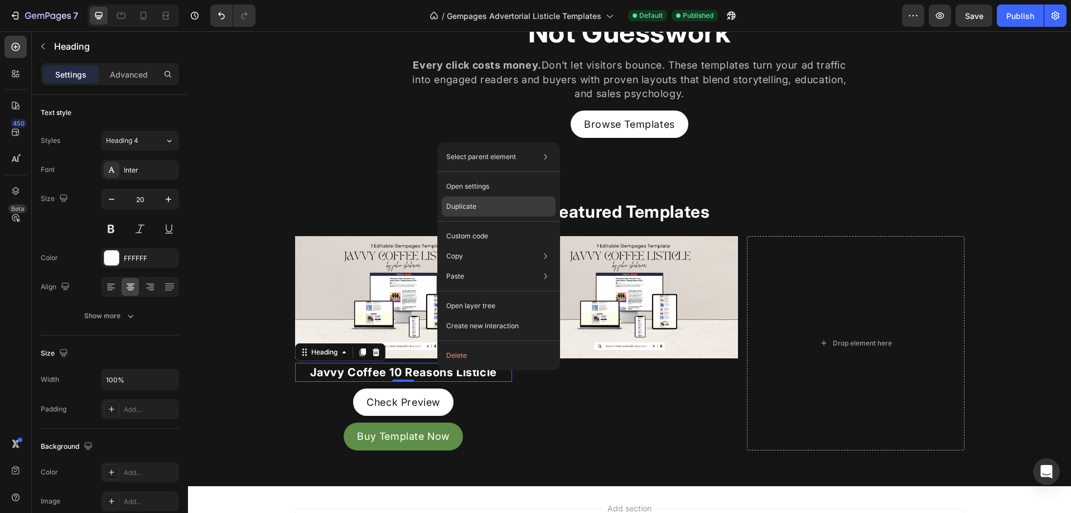
drag, startPoint x: 481, startPoint y: 210, endPoint x: 186, endPoint y: 328, distance: 317.5
click at [481, 226] on div "Duplicate" at bounding box center [499, 236] width 114 height 20
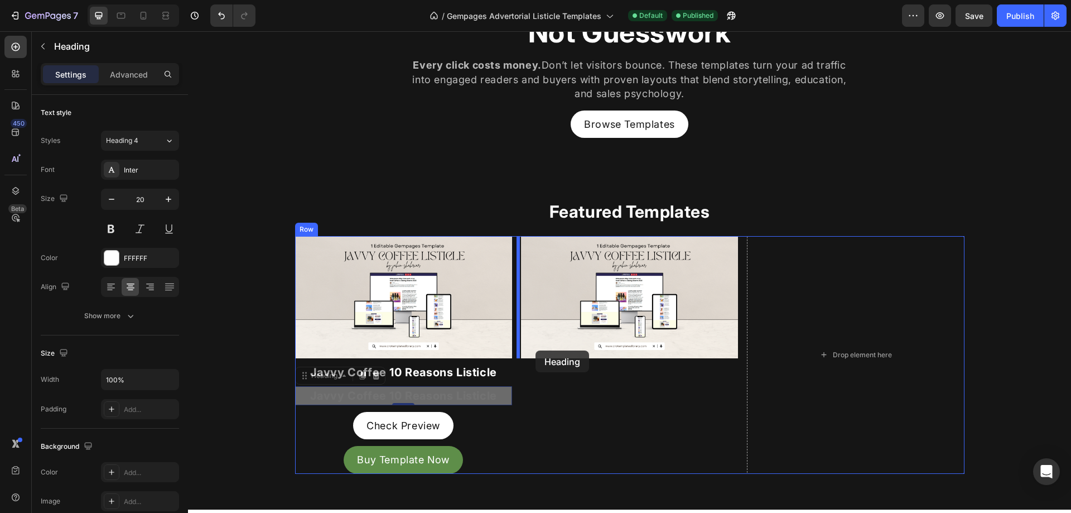
drag, startPoint x: 327, startPoint y: 377, endPoint x: 536, endPoint y: 350, distance: 210.3
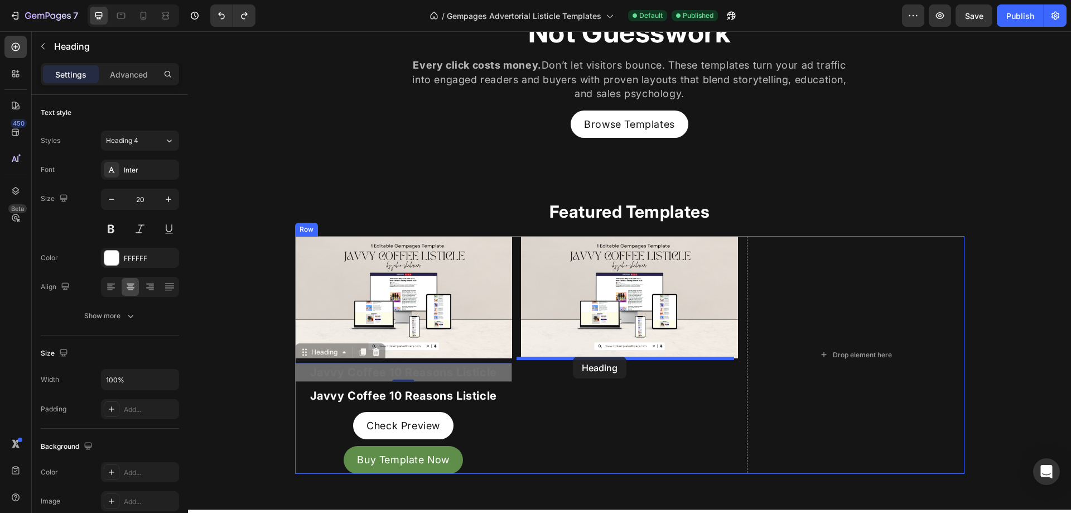
drag, startPoint x: 318, startPoint y: 358, endPoint x: 573, endPoint y: 357, distance: 255.6
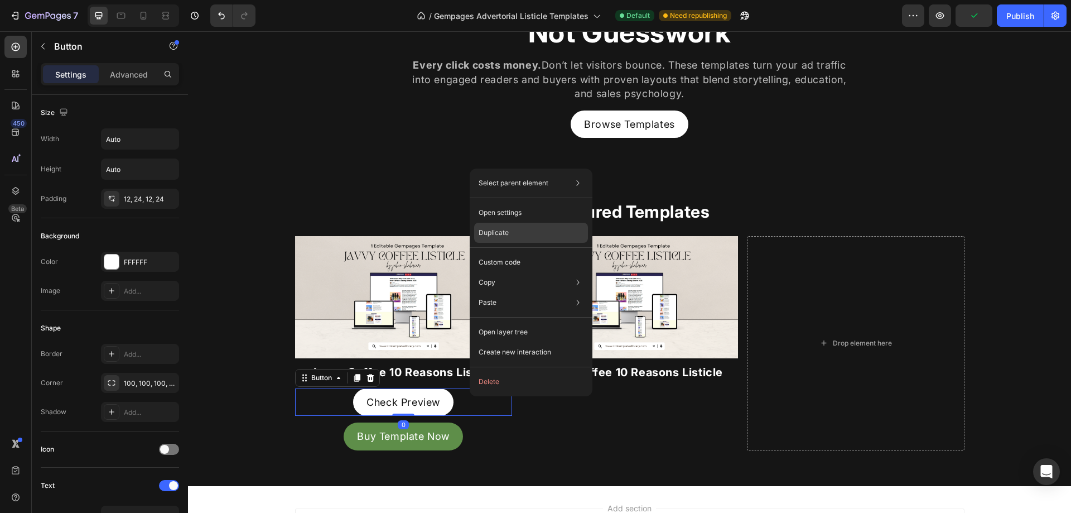
click at [535, 252] on div "Duplicate" at bounding box center [531, 262] width 114 height 20
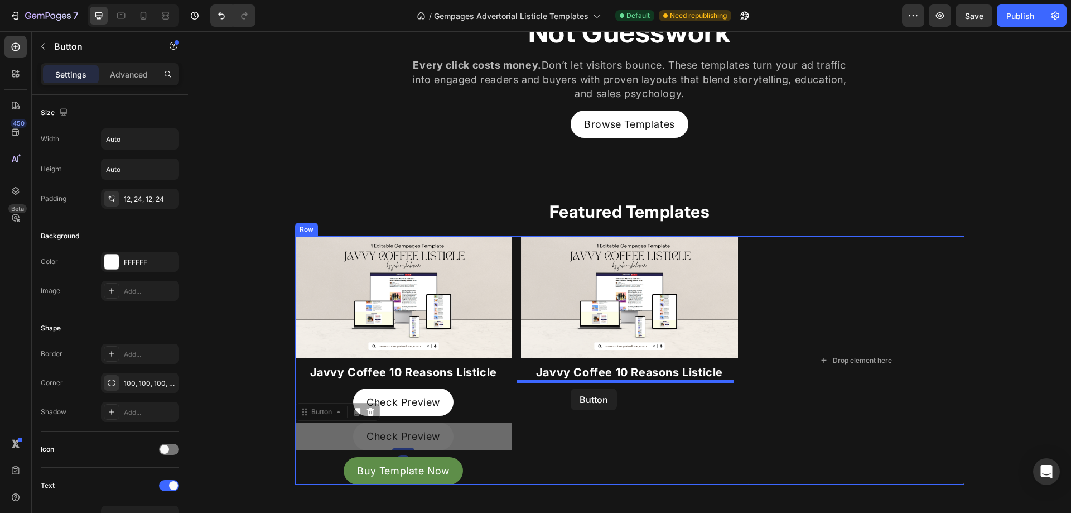
drag, startPoint x: 318, startPoint y: 413, endPoint x: 571, endPoint y: 388, distance: 254.0
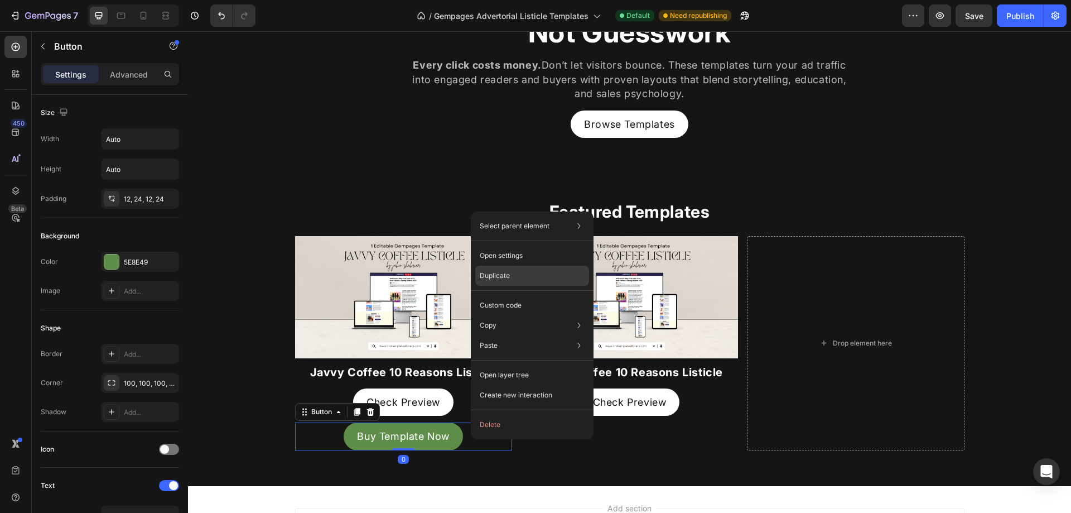
drag, startPoint x: 503, startPoint y: 277, endPoint x: 205, endPoint y: 360, distance: 308.8
click at [503, 277] on p "Duplicate" at bounding box center [495, 276] width 30 height 10
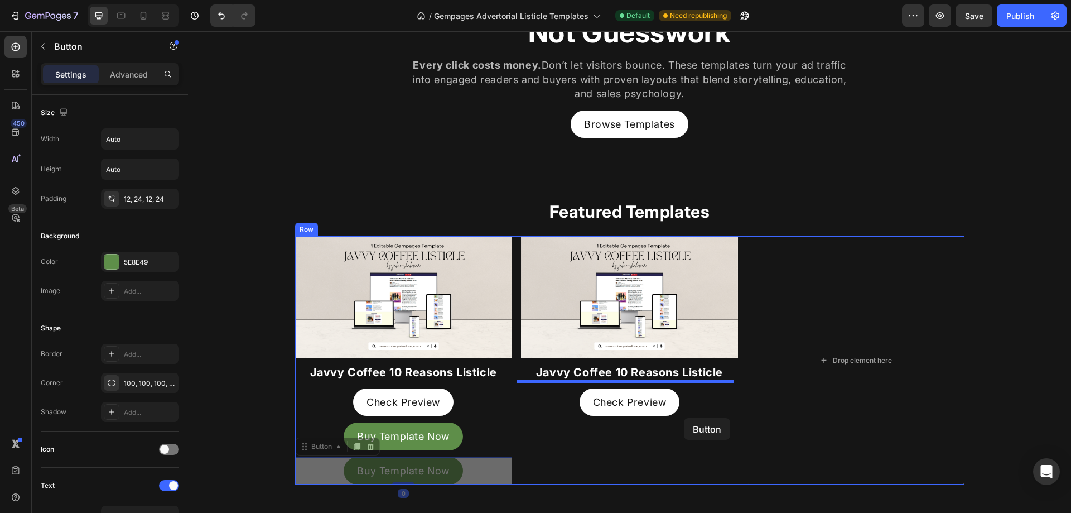
drag, startPoint x: 326, startPoint y: 448, endPoint x: 684, endPoint y: 418, distance: 359.5
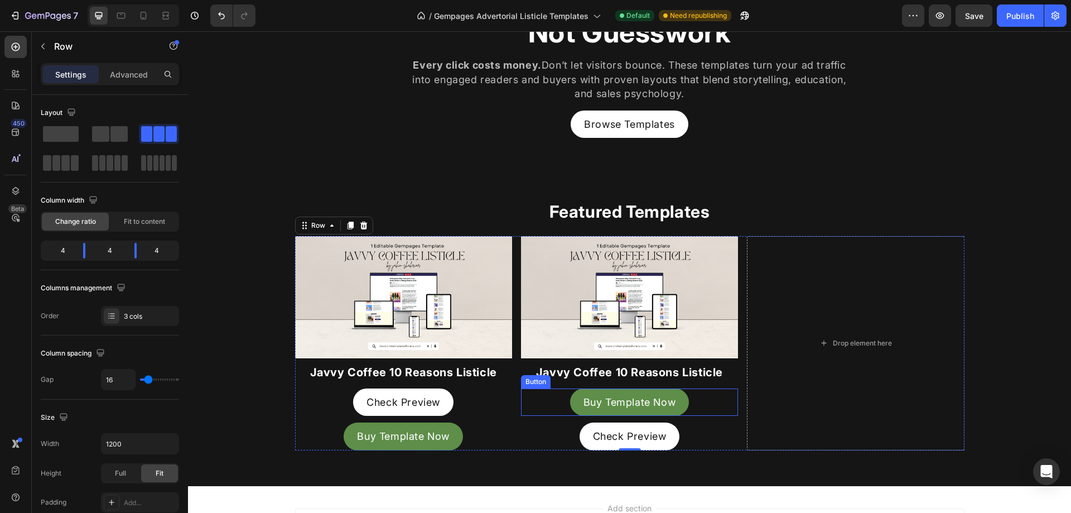
click at [688, 408] on div "Buy Template Now Button" at bounding box center [629, 401] width 217 height 27
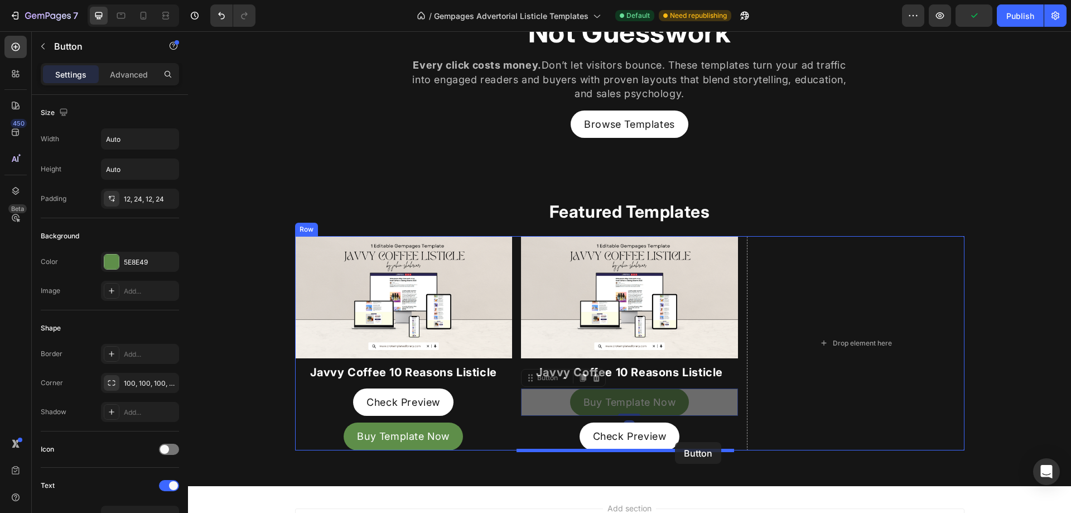
drag, startPoint x: 552, startPoint y: 380, endPoint x: 675, endPoint y: 442, distance: 138.0
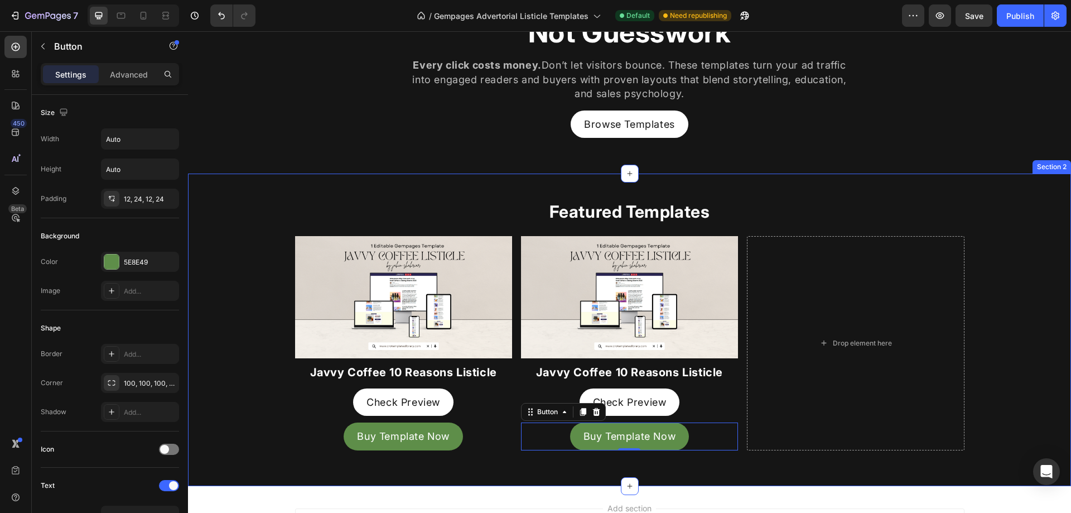
click at [276, 408] on div "Featured Templates Heading Image Javvy Coffee 10 Reasons Listicle Heading Check…" at bounding box center [629, 329] width 883 height 258
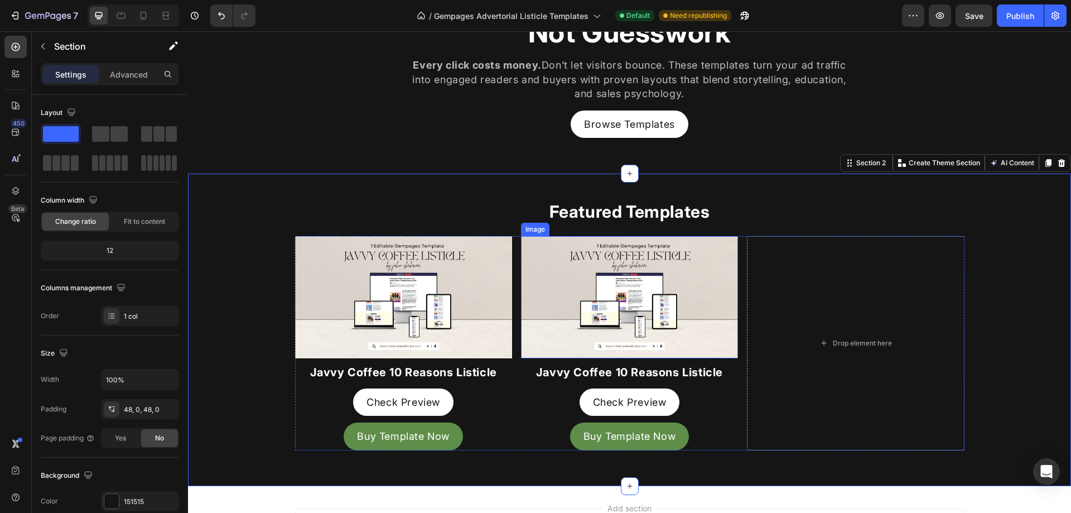
click at [621, 326] on img at bounding box center [629, 297] width 217 height 122
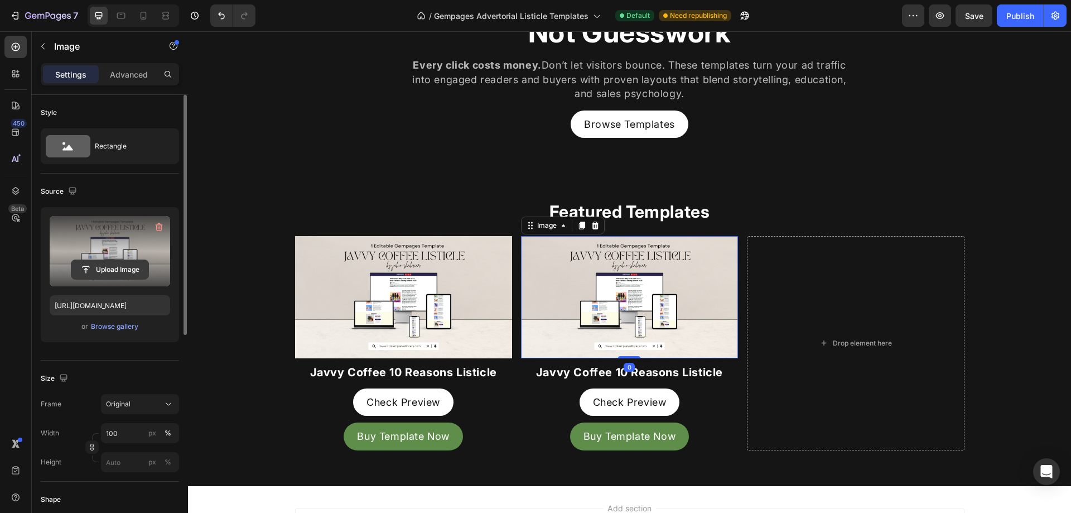
click at [127, 271] on input "file" at bounding box center [109, 269] width 77 height 19
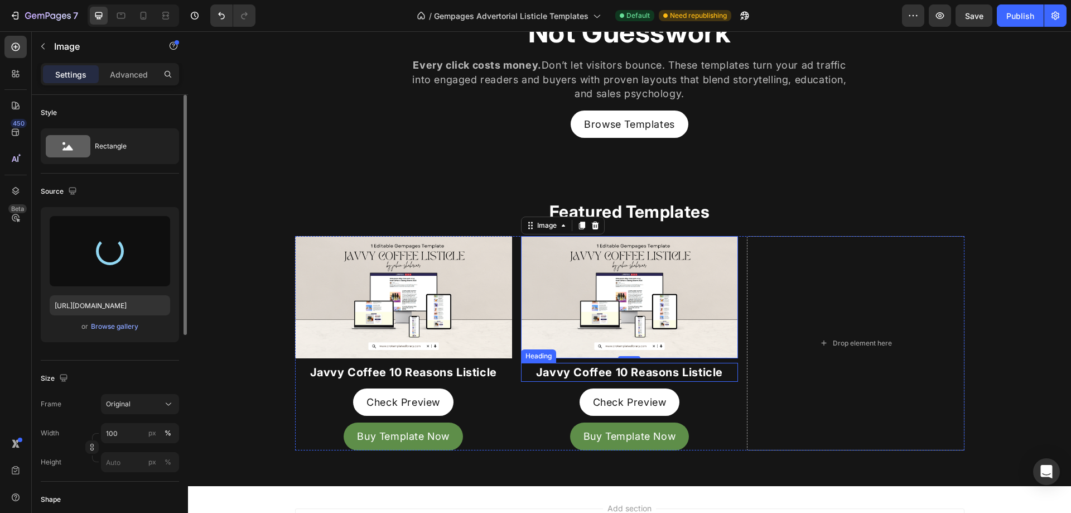
type input "https://cdn.shopify.com/s/files/1/0951/4447/6970/files/gempages_580795950826521…"
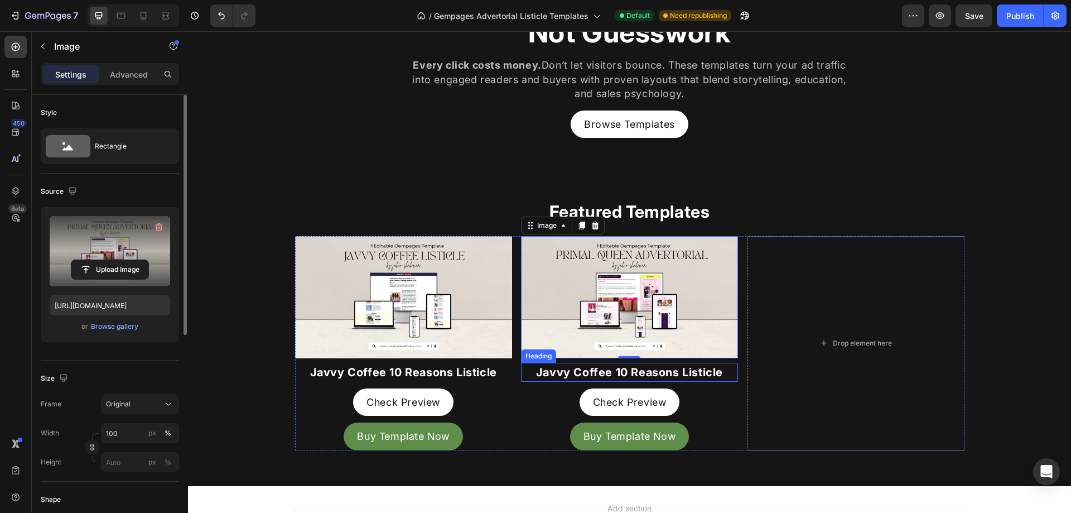
click at [662, 373] on h2 "Javvy Coffee 10 Reasons Listicle" at bounding box center [629, 372] width 217 height 19
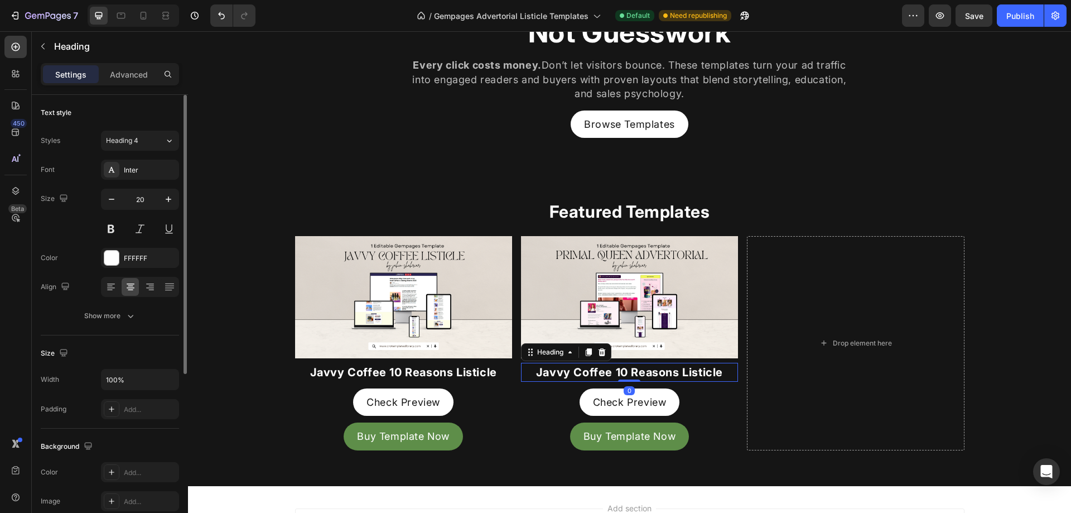
click at [637, 375] on h2 "Javvy Coffee 10 Reasons Listicle" at bounding box center [629, 372] width 217 height 19
click at [631, 373] on p "Javvy Coffee 10 Reasons Listicle" at bounding box center [629, 372] width 215 height 17
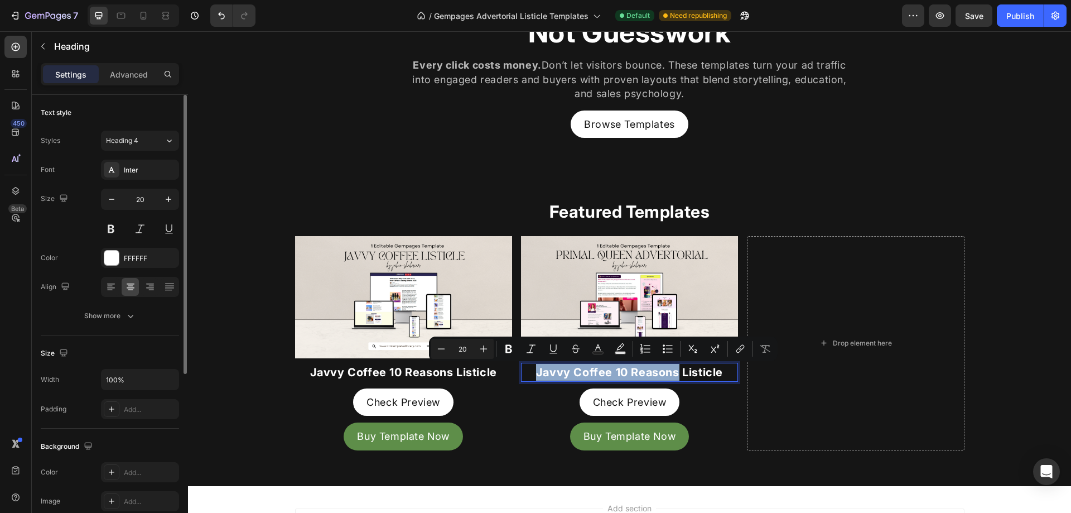
drag, startPoint x: 674, startPoint y: 372, endPoint x: 535, endPoint y: 368, distance: 139.0
click at [535, 368] on p "Javvy Coffee 10 Reasons Listicle" at bounding box center [629, 372] width 215 height 17
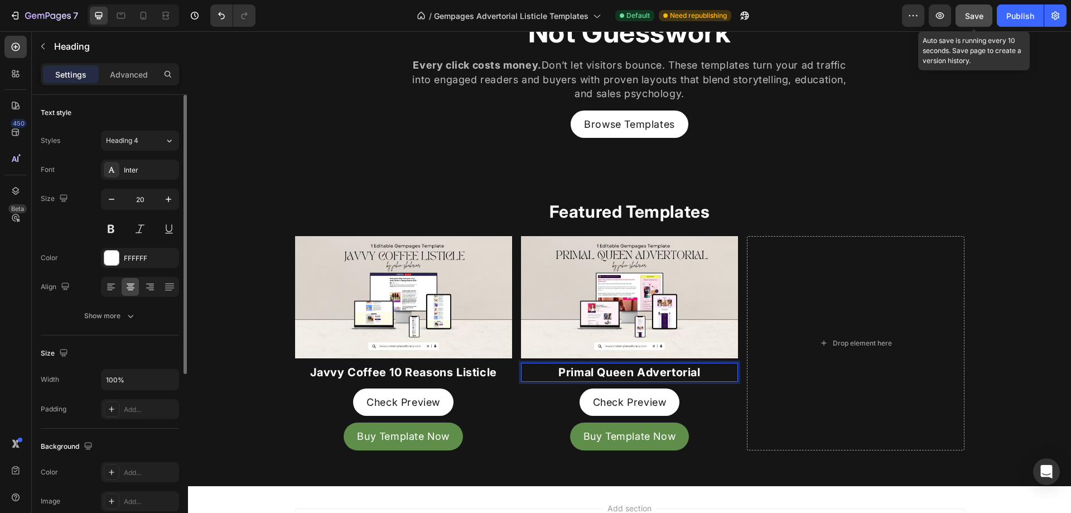
drag, startPoint x: 970, startPoint y: 15, endPoint x: 105, endPoint y: 30, distance: 865.1
click at [970, 15] on span "Save" at bounding box center [974, 15] width 18 height 9
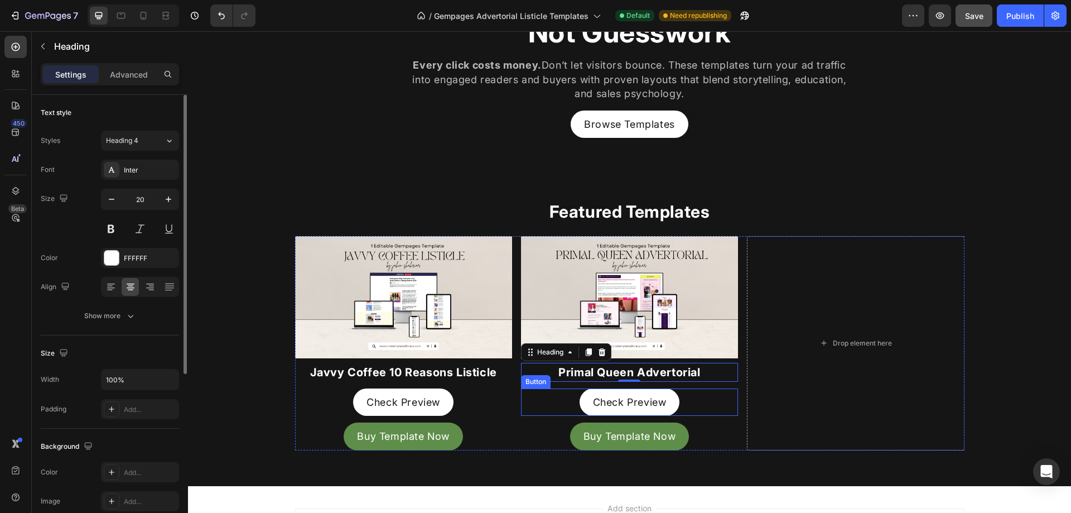
click at [686, 400] on div "Check Preview Button" at bounding box center [629, 401] width 217 height 27
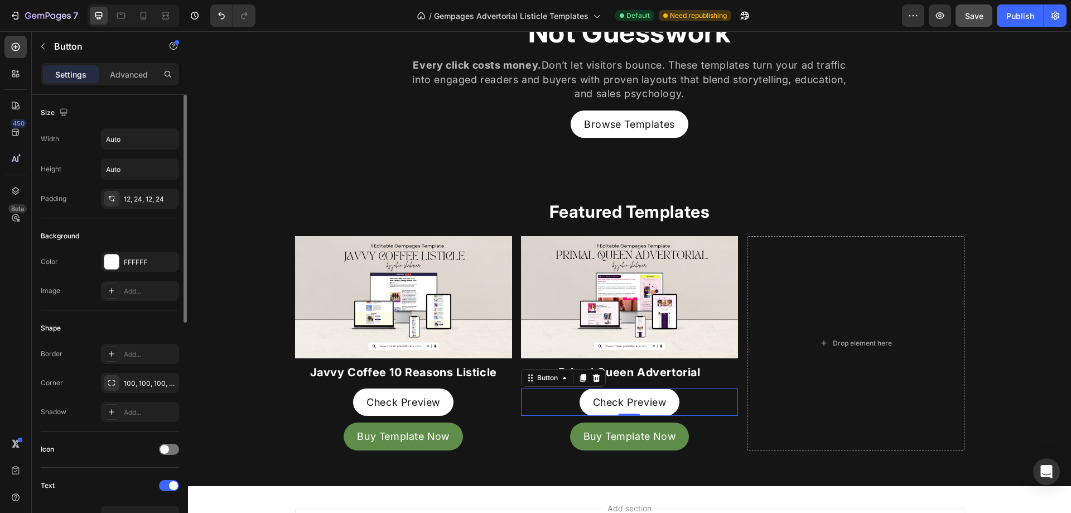
click at [700, 400] on div "Check Preview Button 0" at bounding box center [629, 401] width 217 height 27
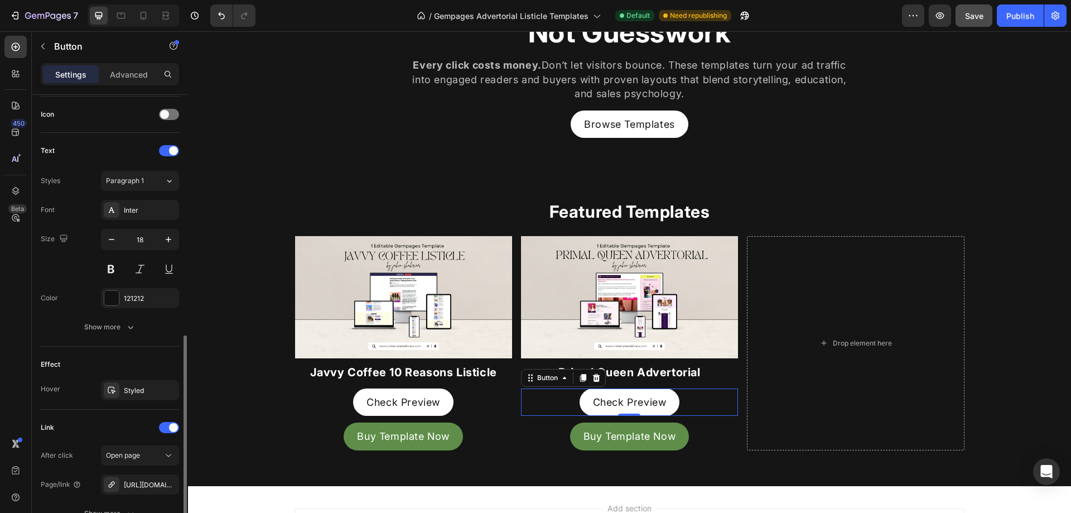
scroll to position [437, 0]
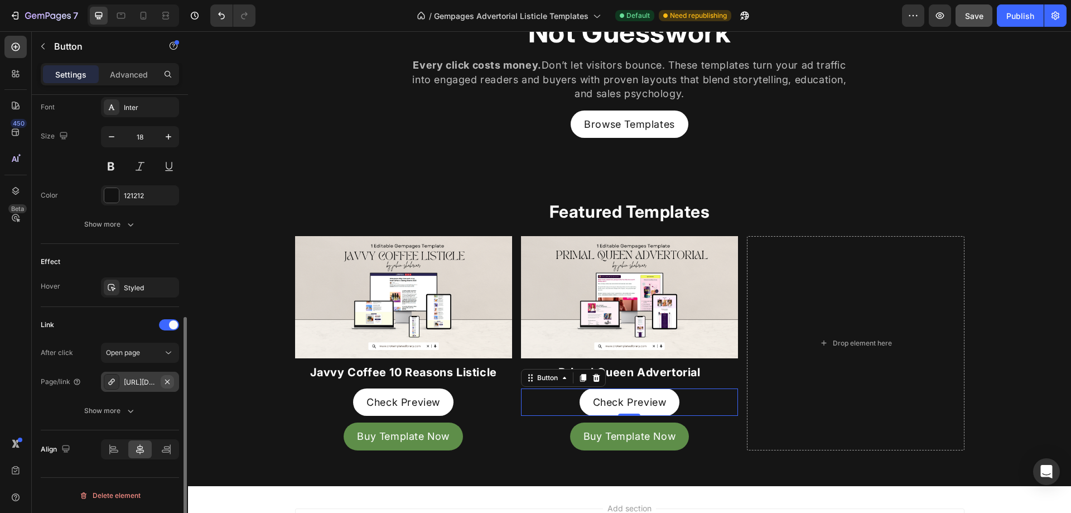
click at [166, 381] on icon "button" at bounding box center [167, 381] width 9 height 9
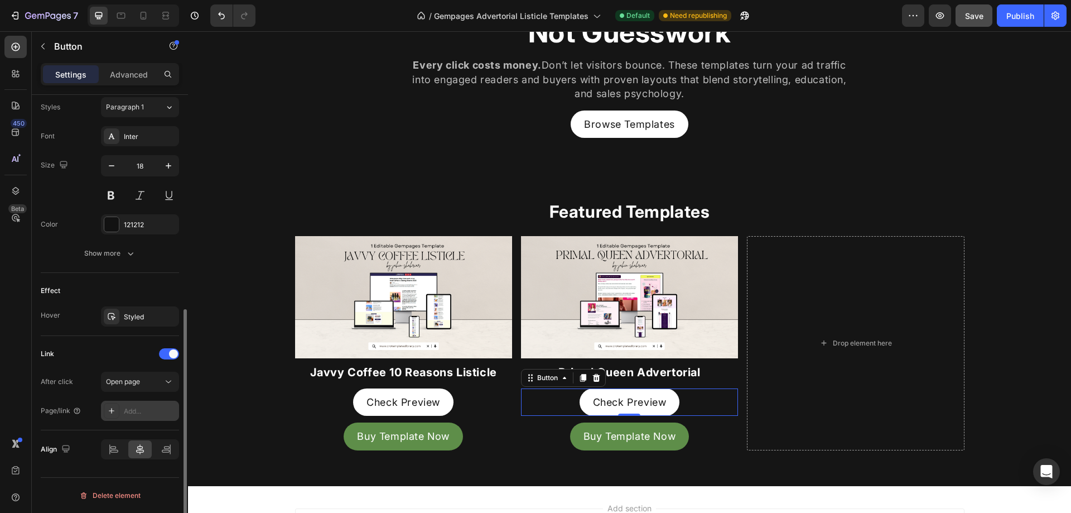
click at [146, 414] on div "Add..." at bounding box center [150, 411] width 52 height 10
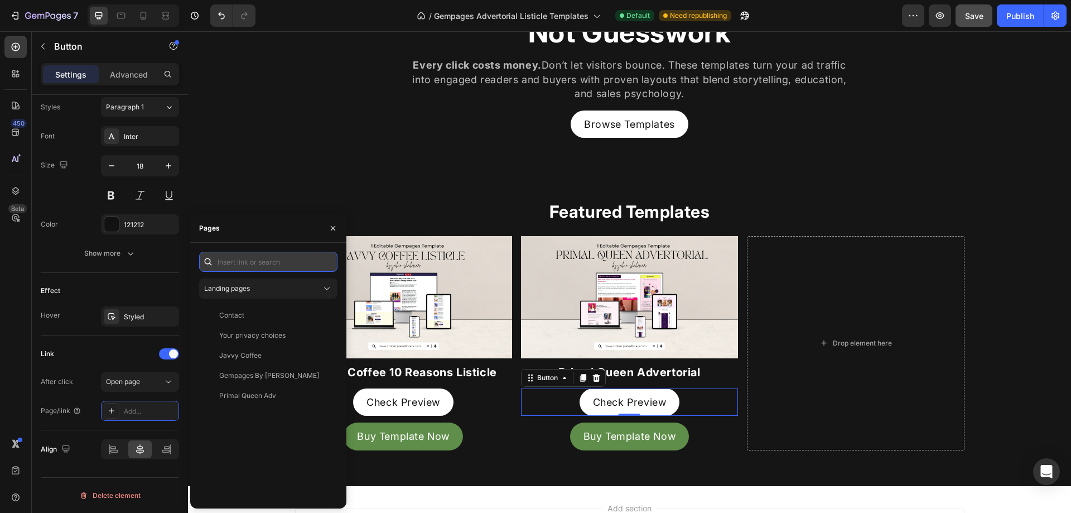
click at [272, 257] on input "text" at bounding box center [268, 262] width 138 height 20
paste input "https://gempages-advertorial-listicle.myshopify.com/pages/primal-queen"
type input "https://gempages-advertorial-listicle.myshopify.com/pages/primal-queen"
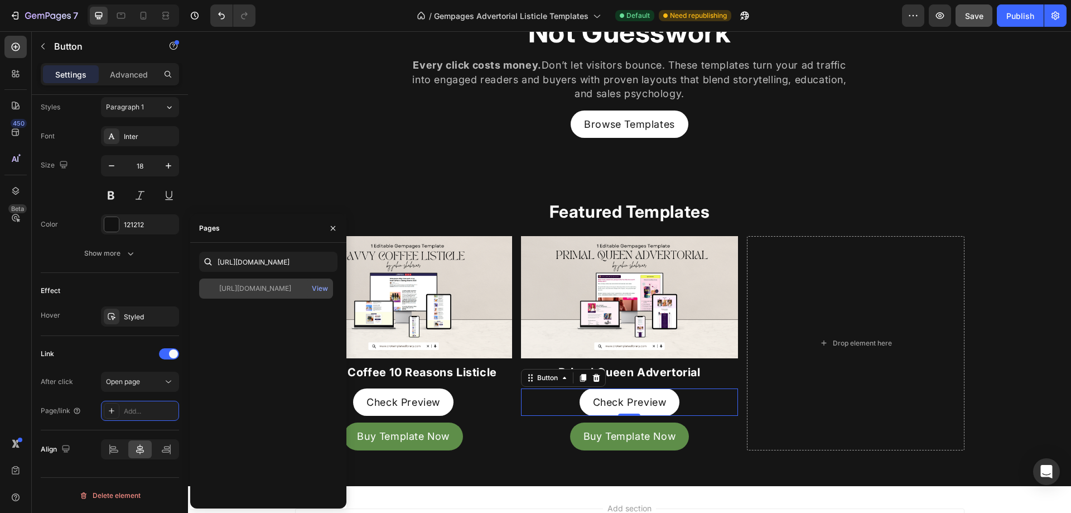
click at [271, 287] on div "https://gempages-advertorial-listicle.myshopify.com/pages/primal-queen" at bounding box center [255, 288] width 72 height 10
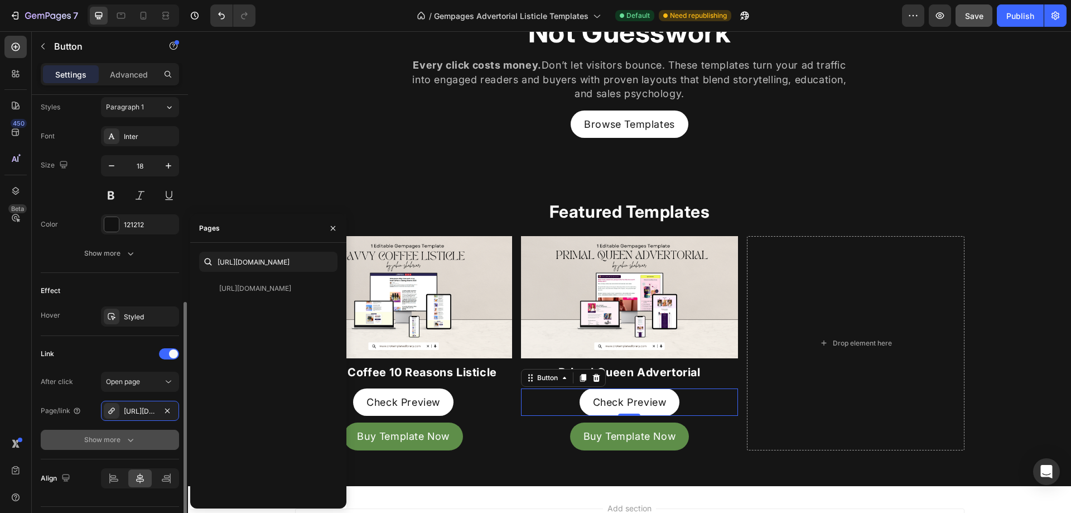
click at [125, 441] on icon "button" at bounding box center [130, 439] width 11 height 11
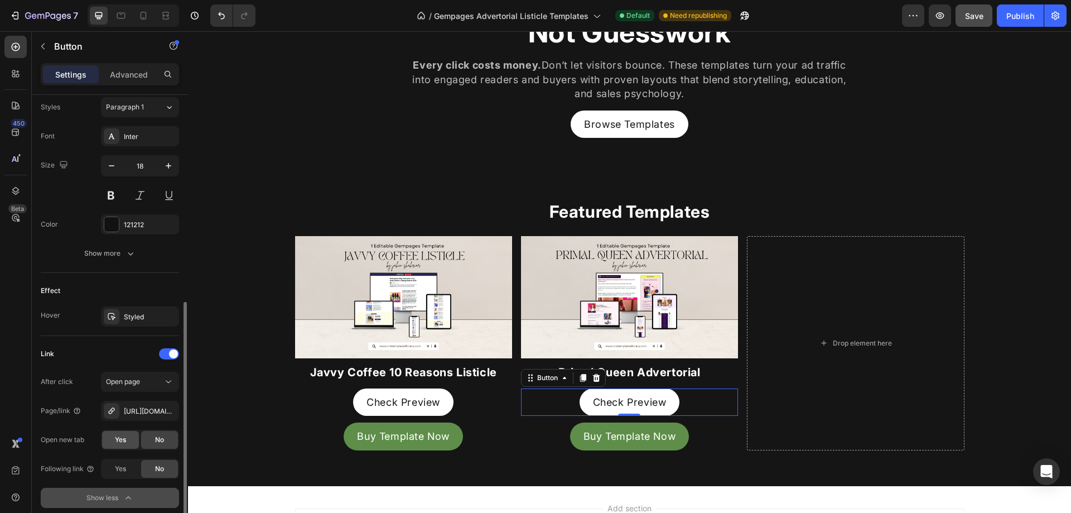
click at [132, 439] on div "Yes" at bounding box center [120, 440] width 37 height 18
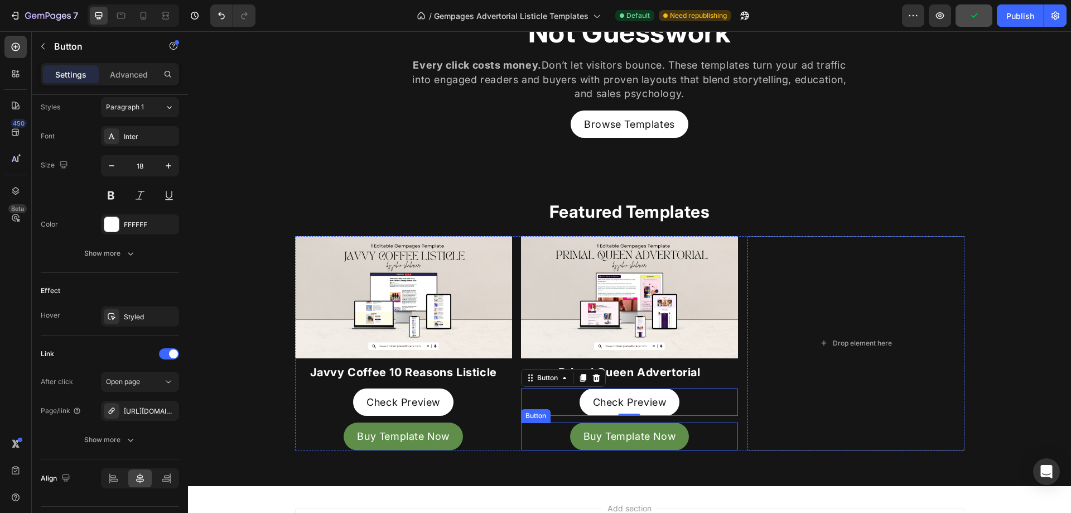
click at [706, 445] on div "Buy Template Now Button" at bounding box center [629, 435] width 217 height 27
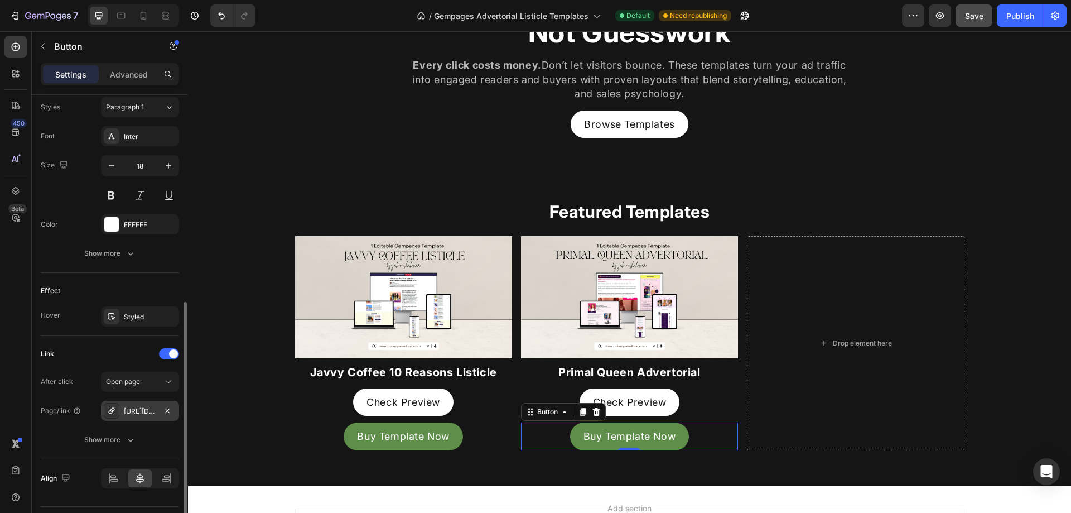
click at [133, 415] on div "https://crotemplateslibrary.net/javvy-coffee-10-reason-listicle-shopify-gempage…" at bounding box center [140, 411] width 32 height 10
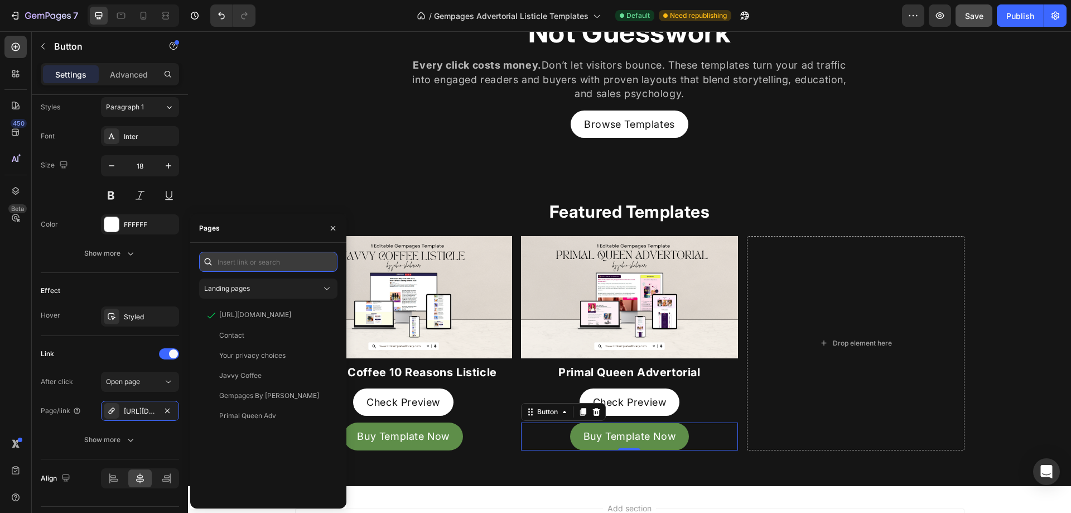
click at [299, 263] on input "text" at bounding box center [268, 262] width 138 height 20
paste input "https://crotemplateslibrary.net/products/primal-queen-shopify-advertorial-templ…"
click at [234, 261] on input "https://crotemplateslibrary.net/products/primal-queen-shopify-advertorial-templ…" at bounding box center [268, 262] width 138 height 20
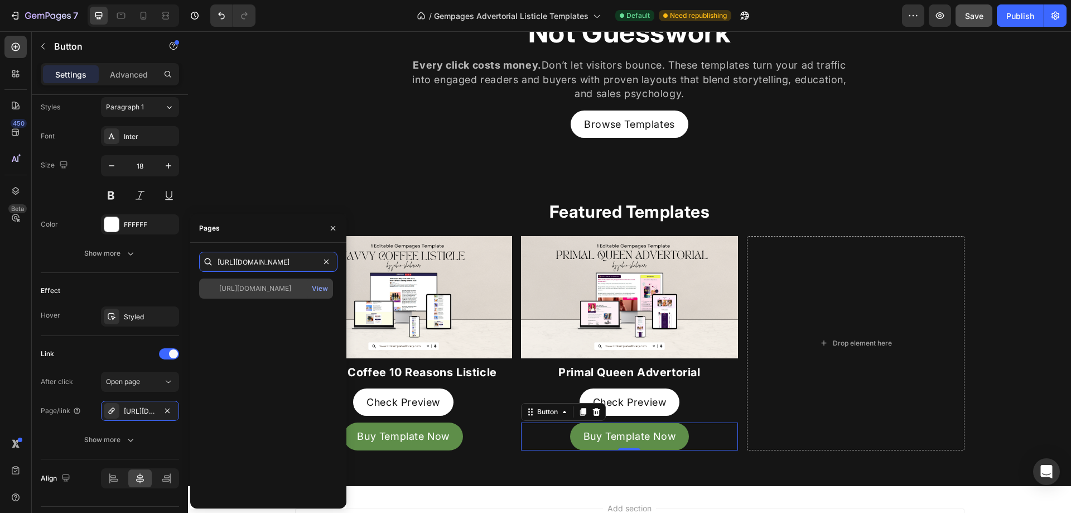
type input "https://crotemplateslibrary.net/products/primal-queen-shopify-advertorial-templ…"
click at [251, 294] on div "https://crotemplateslibrary.net/products/primal-queen-shopify-advertorial-templ…" at bounding box center [266, 288] width 134 height 20
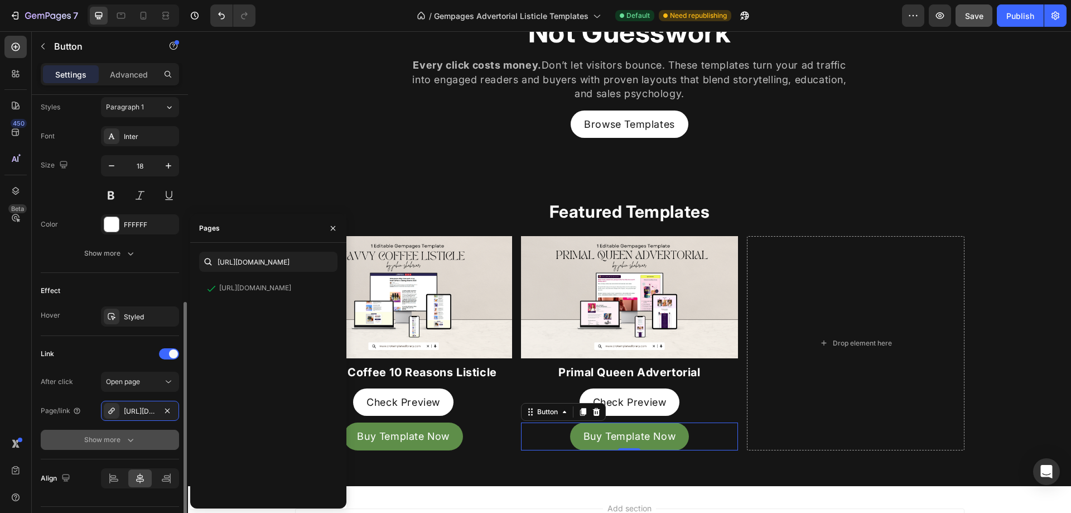
click at [127, 437] on icon "button" at bounding box center [130, 439] width 11 height 11
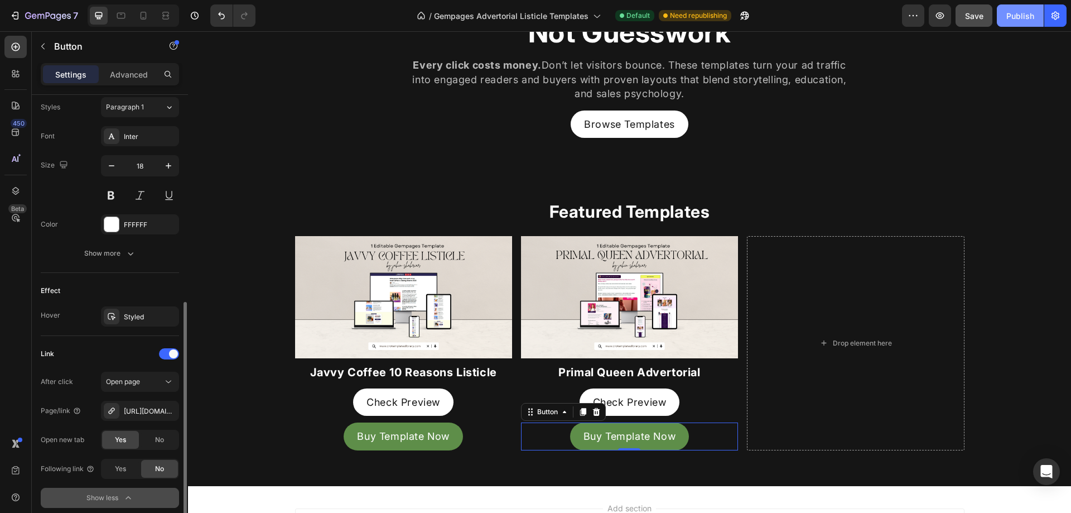
click at [1016, 18] on div "Publish" at bounding box center [1021, 16] width 28 height 12
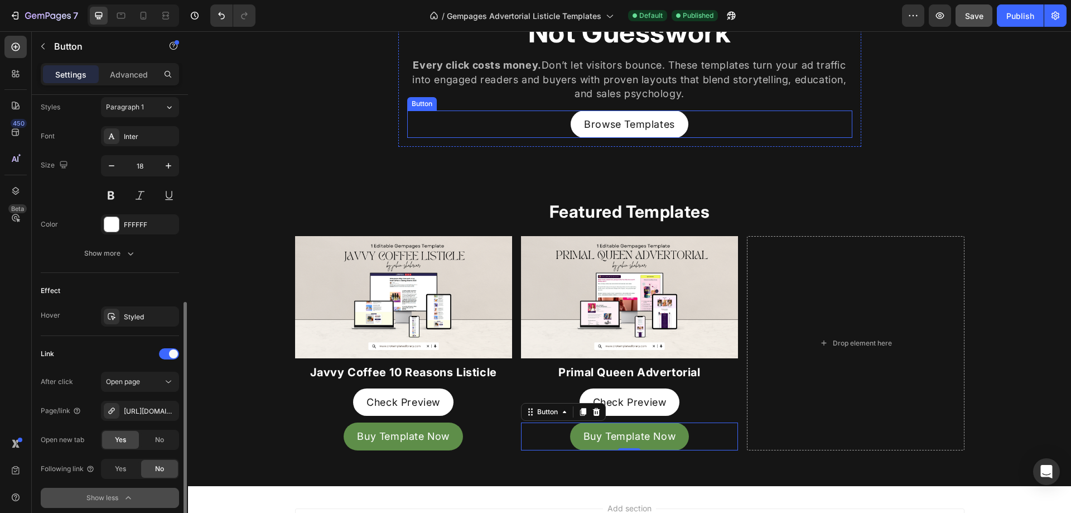
click at [734, 121] on div "Browse Templates Button" at bounding box center [629, 123] width 445 height 27
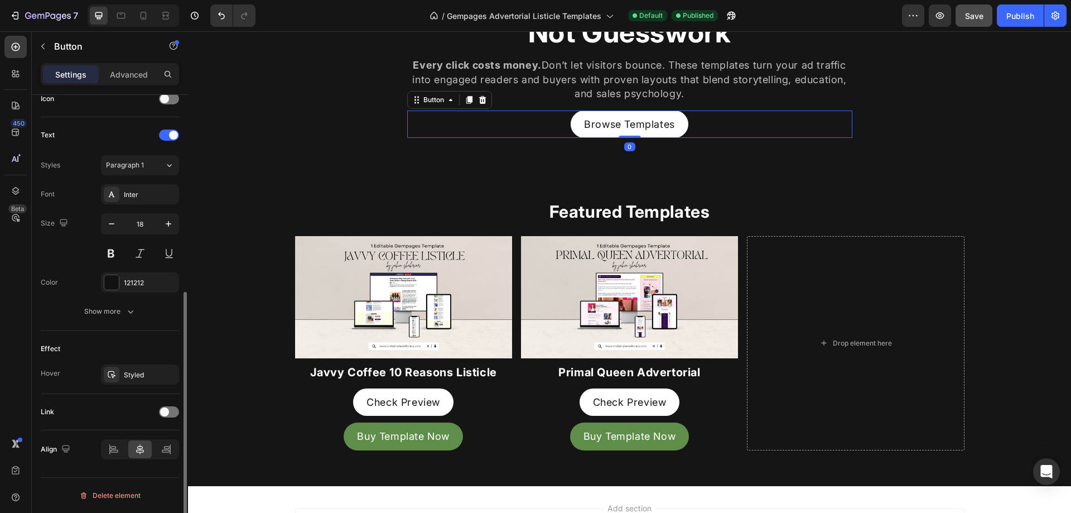
scroll to position [350, 0]
click at [170, 418] on div "Link" at bounding box center [110, 412] width 138 height 18
click at [171, 410] on div at bounding box center [169, 411] width 20 height 11
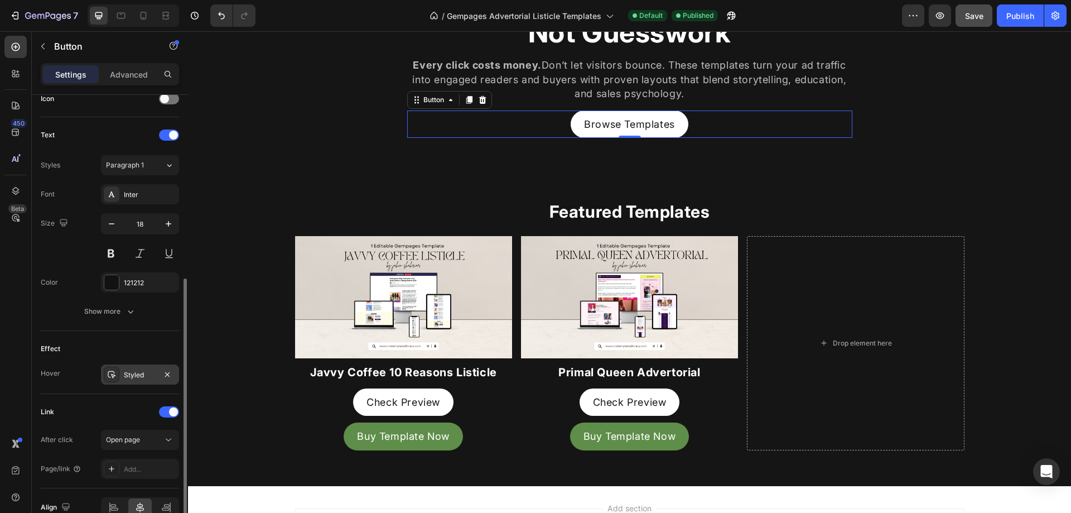
scroll to position [408, 0]
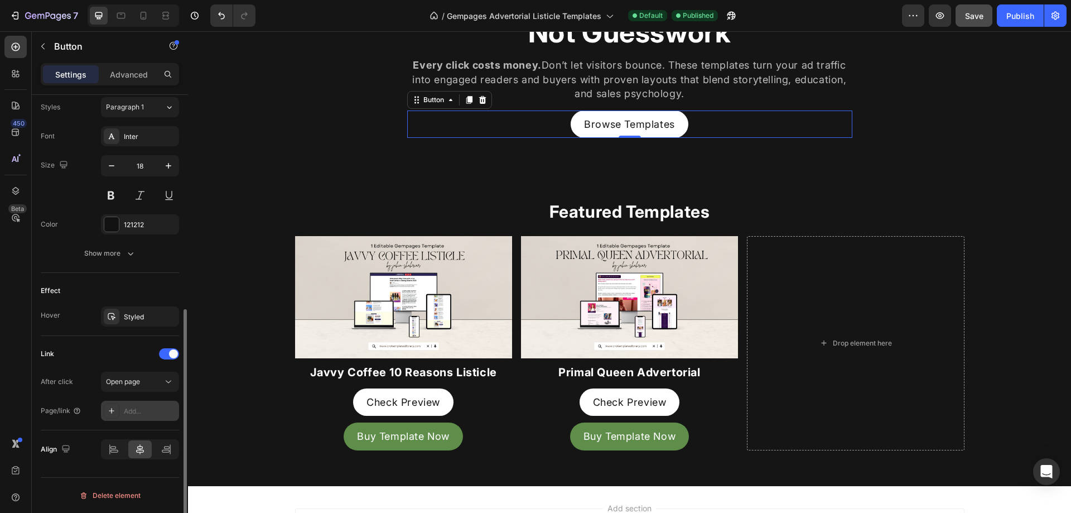
click at [139, 410] on div "Add..." at bounding box center [150, 411] width 52 height 10
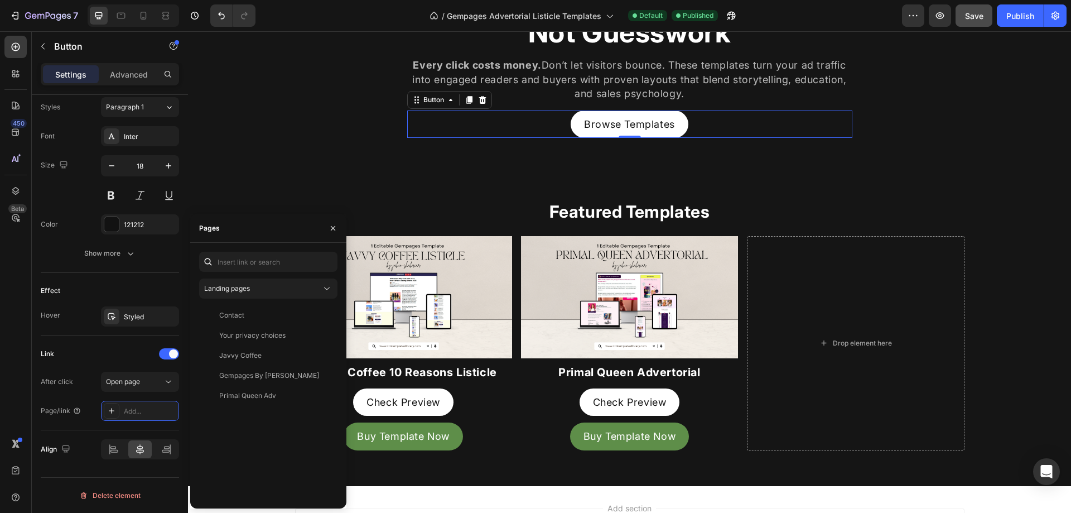
click at [293, 272] on div "Landing pages Contact View Your privacy choices View Javvy Coffee View Gempages…" at bounding box center [268, 376] width 138 height 248
click at [295, 261] on input "text" at bounding box center [268, 262] width 138 height 20
paste input "https://crotemplateslibrary.net/collections/gempages-templates"
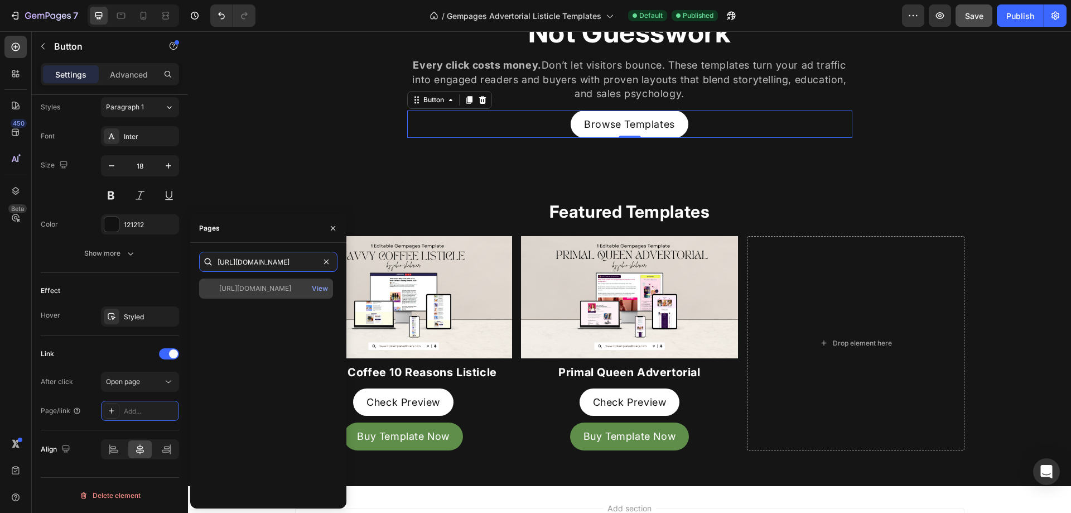
type input "https://crotemplateslibrary.net/collections/gempages-templates"
click at [281, 285] on div "https://crotemplateslibrary.net/collections/gempages-templates" at bounding box center [255, 288] width 72 height 10
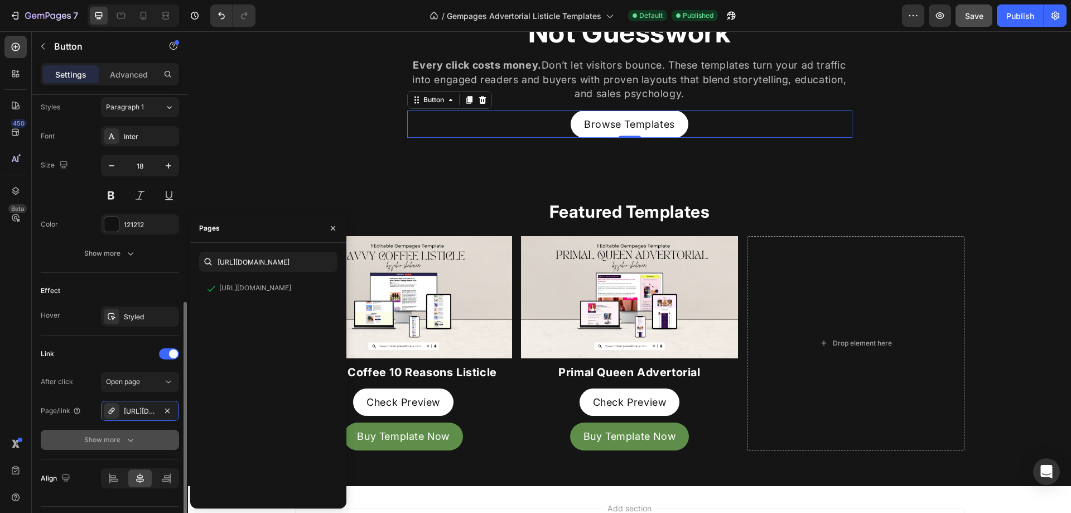
click at [117, 440] on div "Show more" at bounding box center [110, 439] width 52 height 11
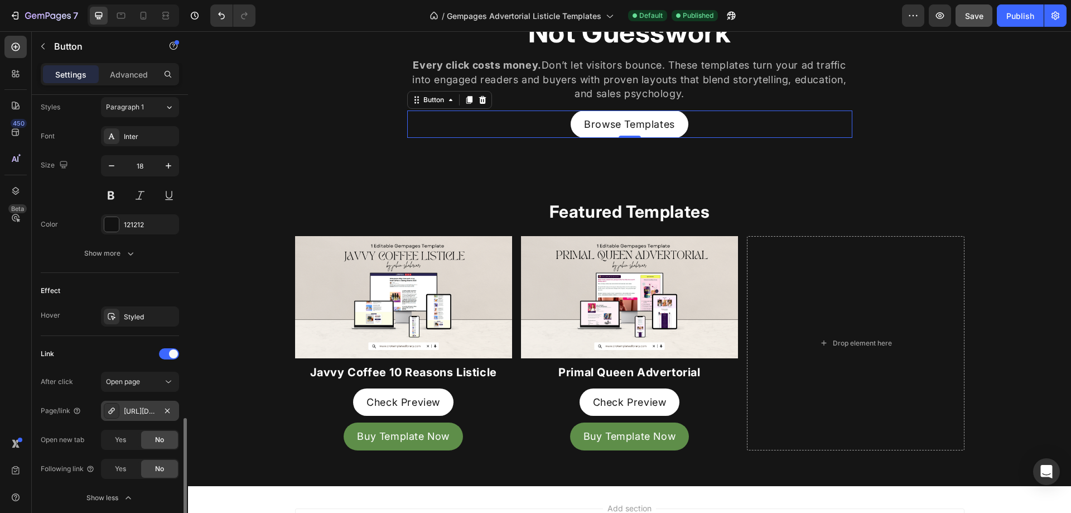
scroll to position [496, 0]
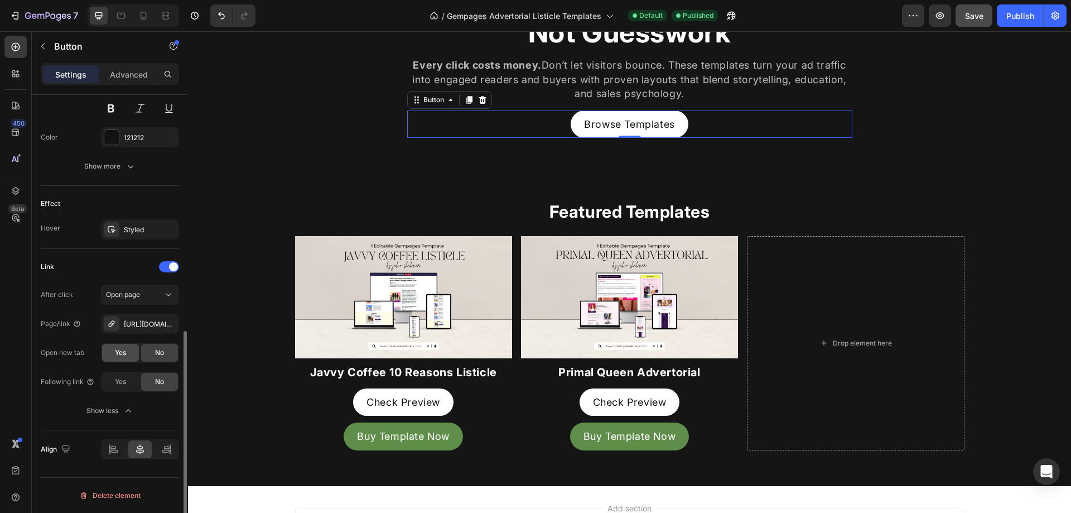
click at [131, 348] on div "Yes" at bounding box center [120, 353] width 37 height 18
click at [1025, 17] on div "Publish" at bounding box center [1021, 16] width 28 height 12
click at [1034, 21] on div "Publish" at bounding box center [1021, 16] width 28 height 12
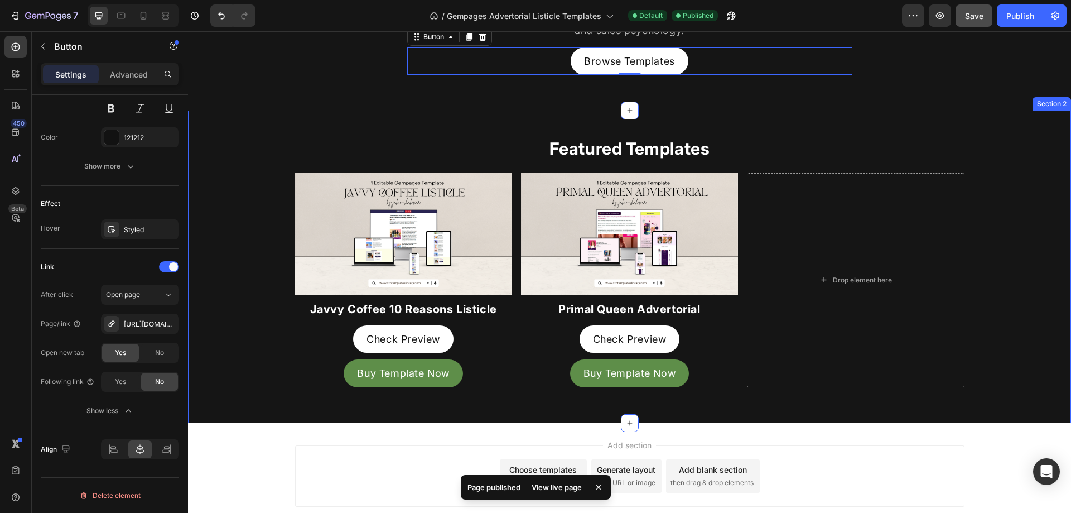
scroll to position [279, 0]
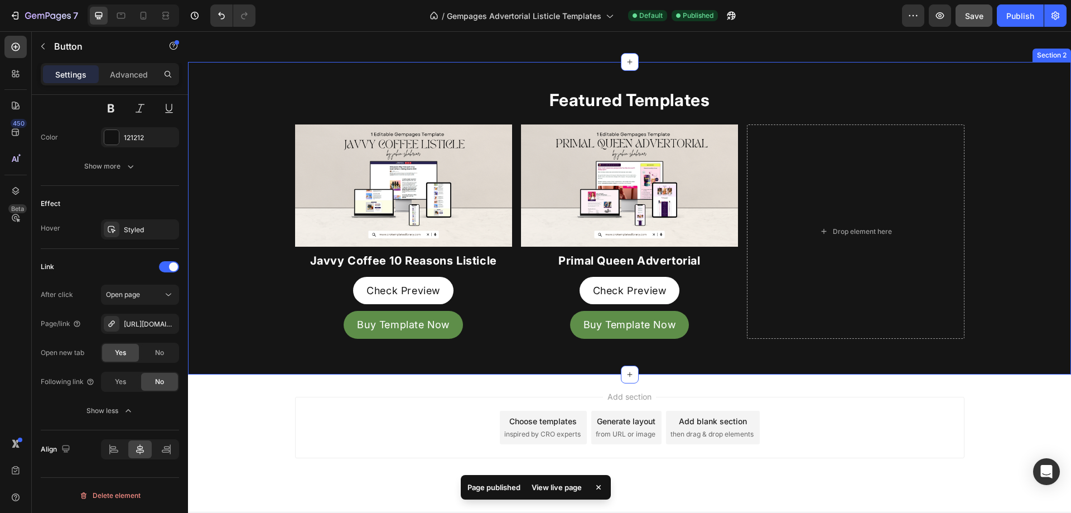
click at [256, 266] on div "Featured Templates Heading Image Javvy Coffee 10 Reasons Listicle Heading Check…" at bounding box center [629, 218] width 883 height 258
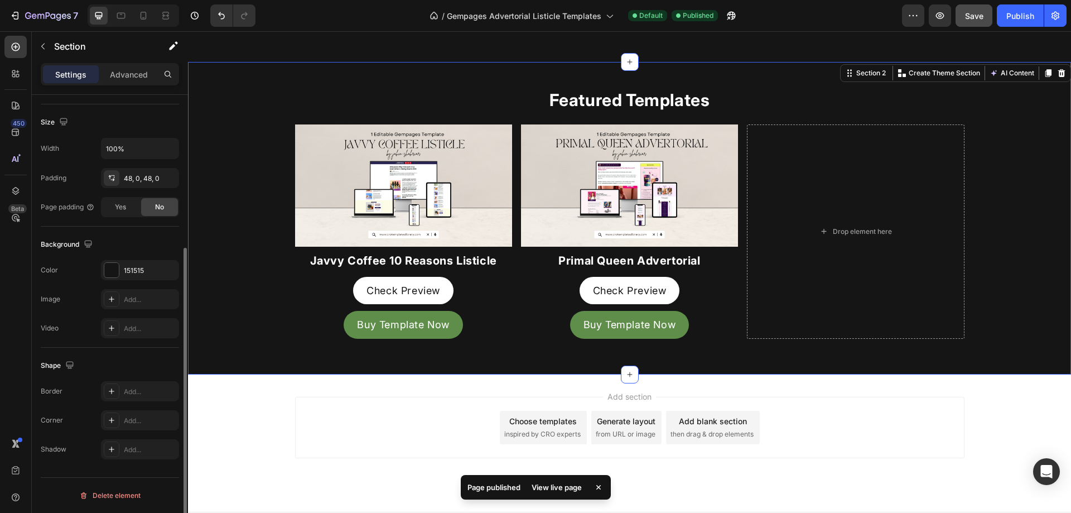
scroll to position [0, 0]
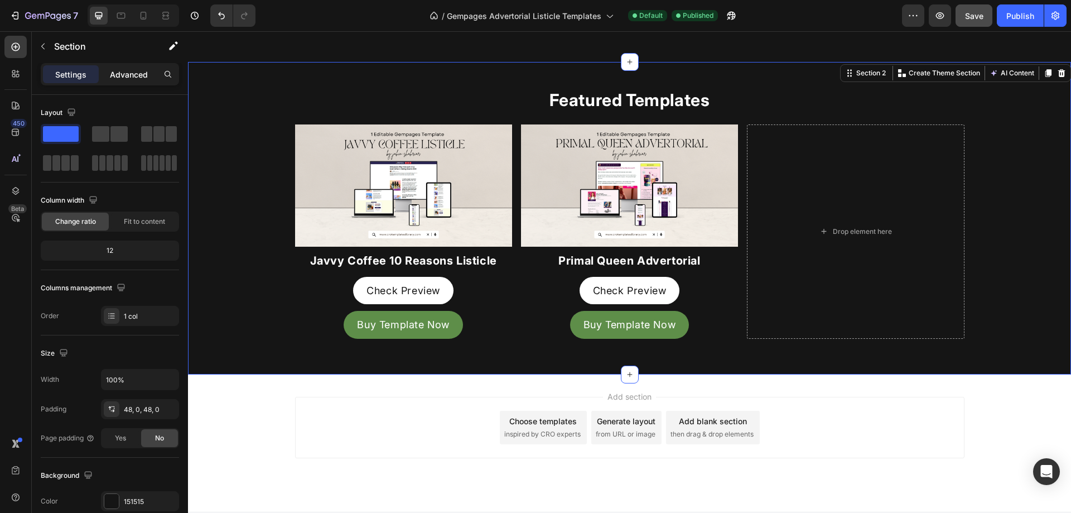
click at [142, 76] on p "Advanced" at bounding box center [129, 75] width 38 height 12
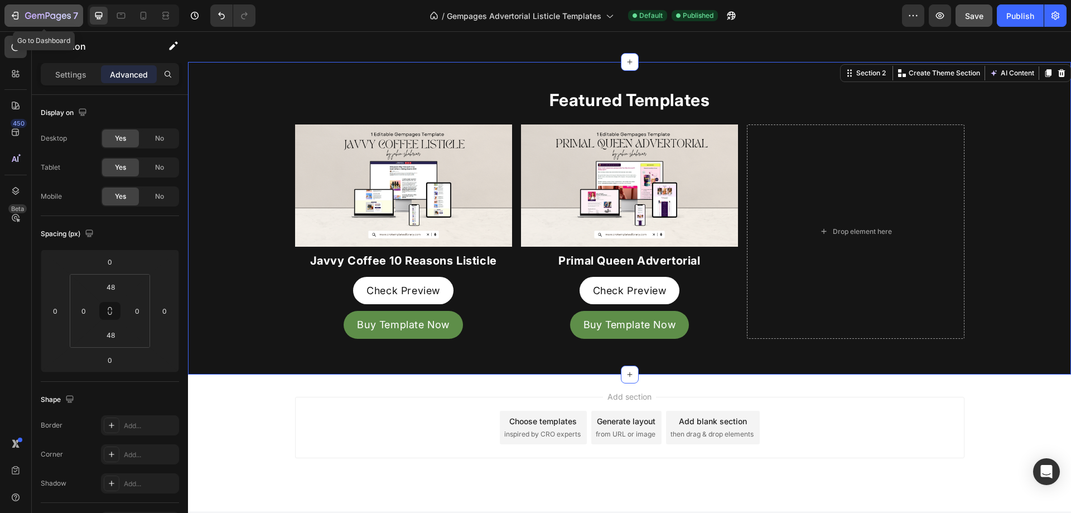
click at [69, 13] on icon "button" at bounding box center [48, 16] width 46 height 9
